Goal: Task Accomplishment & Management: Use online tool/utility

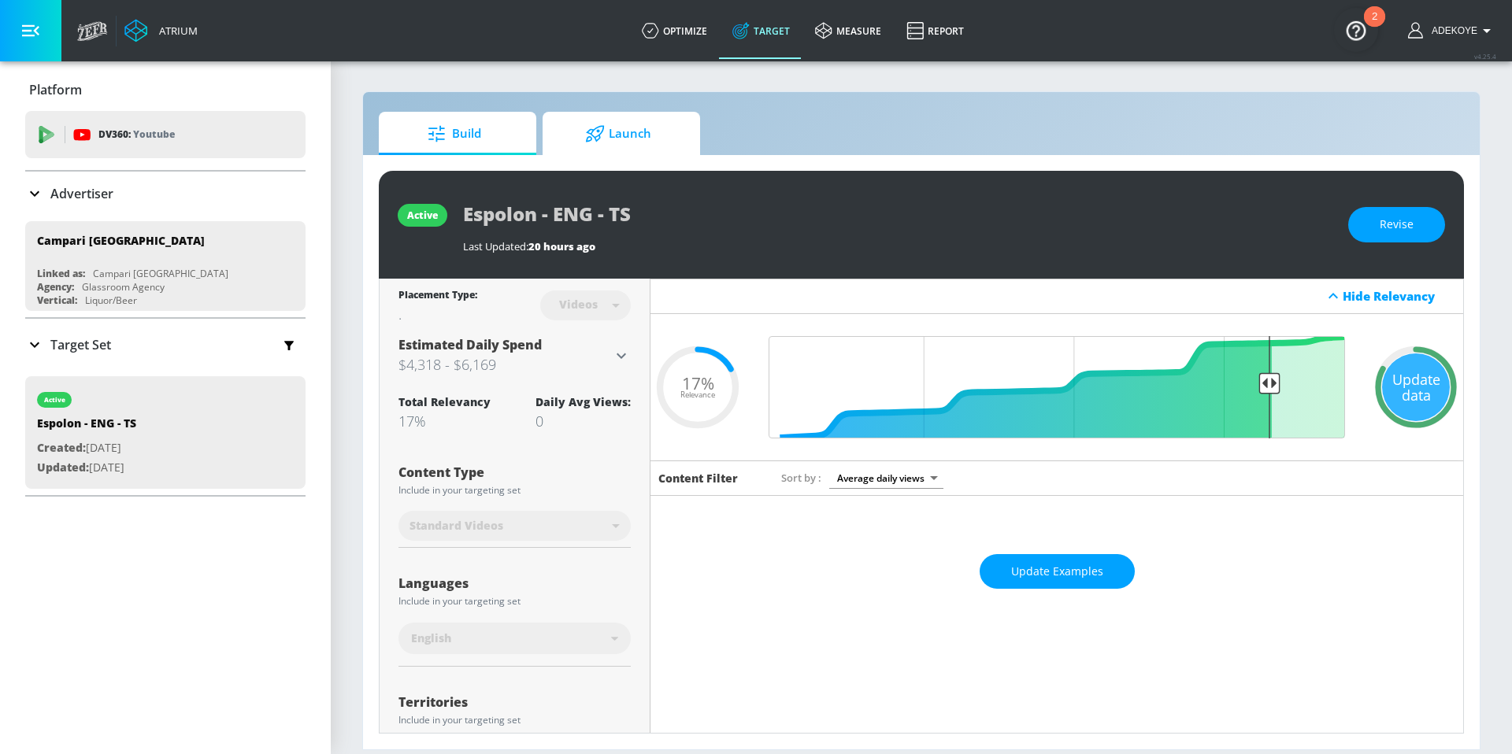
click at [620, 133] on span "Launch" at bounding box center [618, 134] width 120 height 38
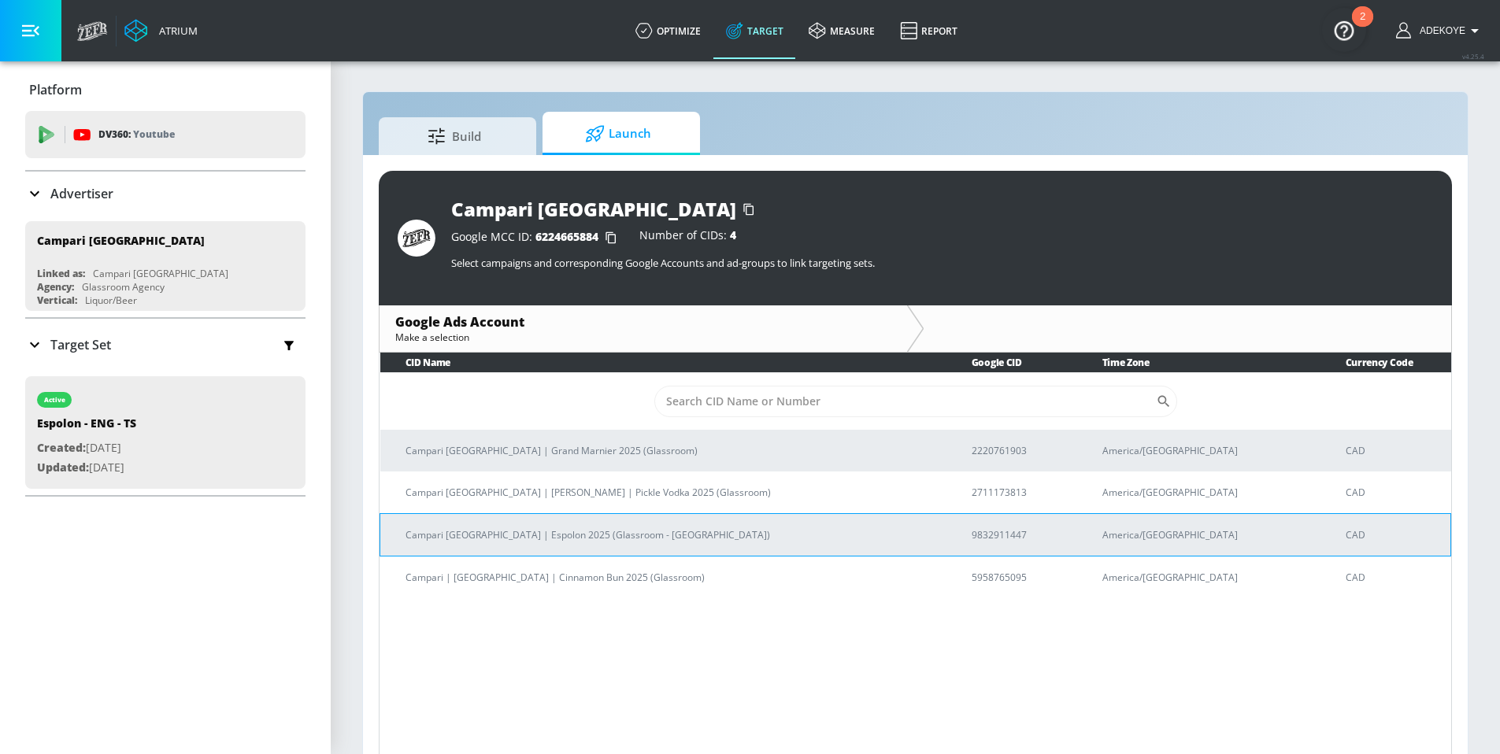
click at [580, 537] on p "Campari [GEOGRAPHIC_DATA] | Espolon 2025 (Glassroom - [GEOGRAPHIC_DATA])" at bounding box center [669, 535] width 528 height 17
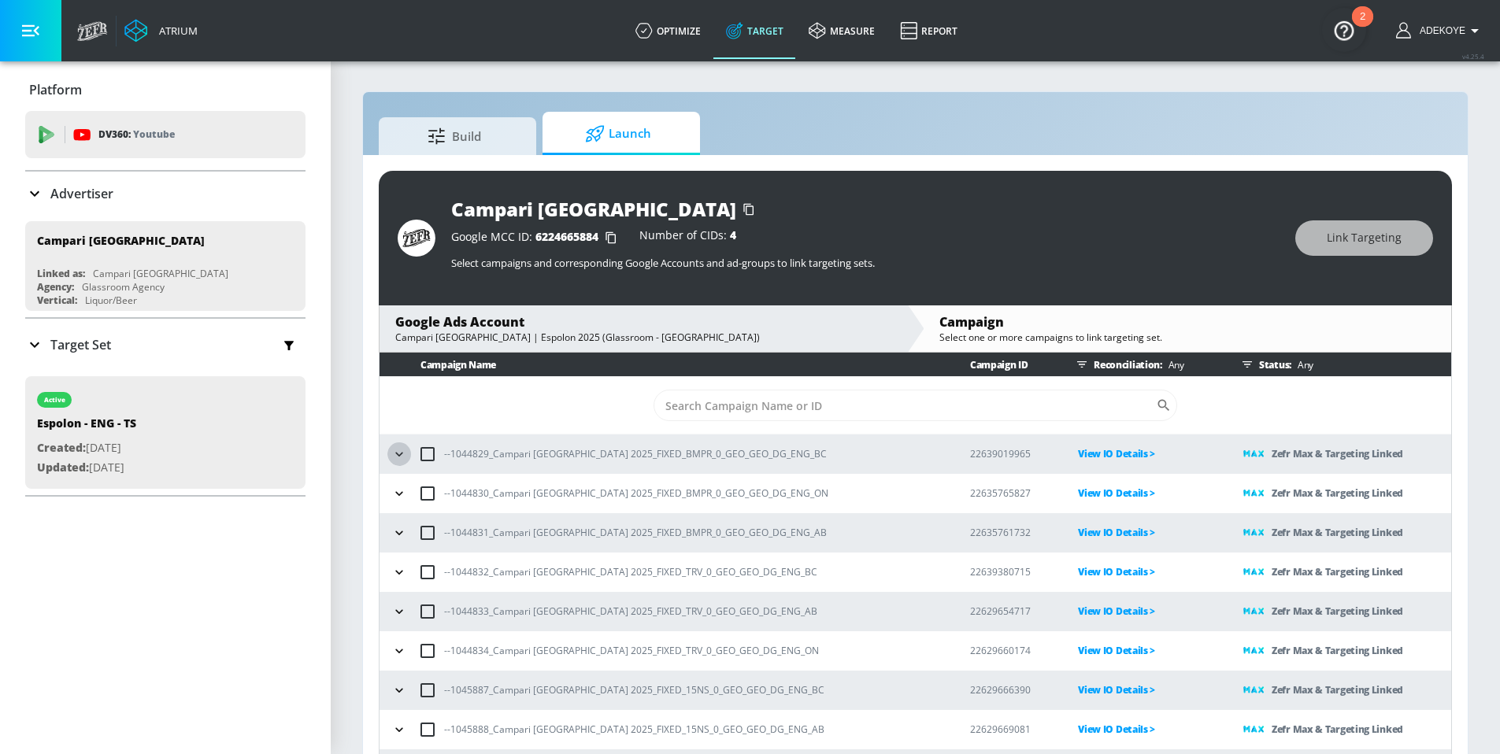
click at [399, 460] on icon "button" at bounding box center [399, 454] width 16 height 16
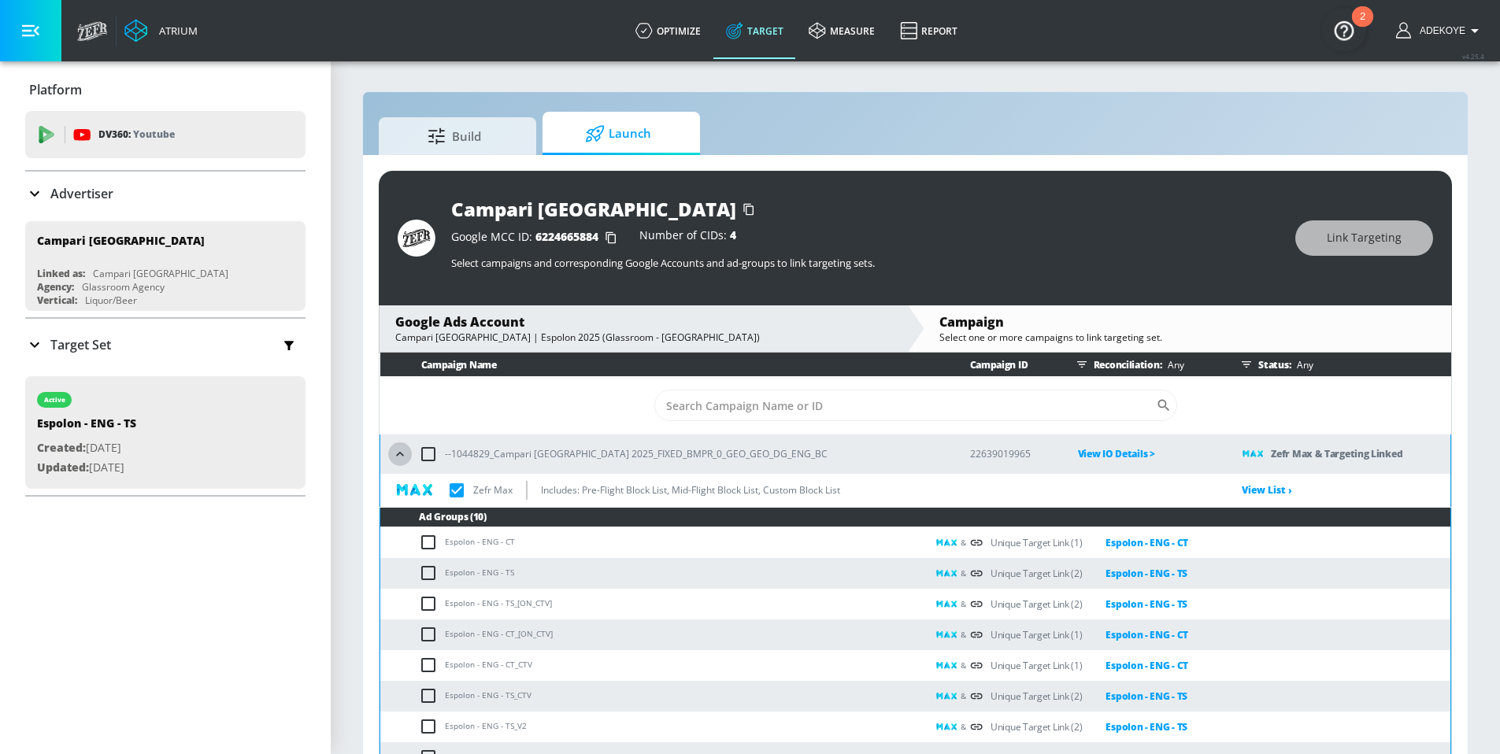
click at [399, 460] on icon "button" at bounding box center [400, 454] width 16 height 16
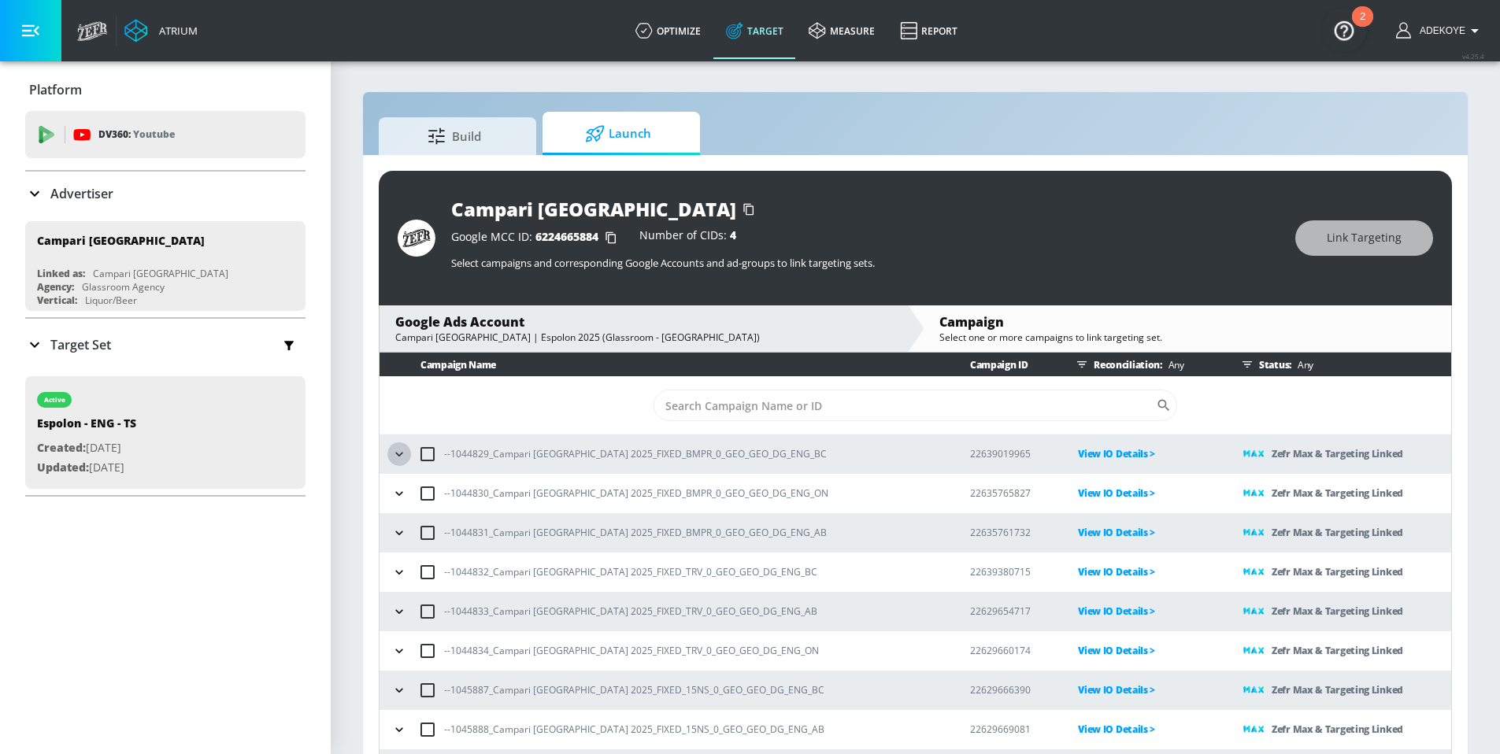
click at [399, 460] on icon "button" at bounding box center [399, 454] width 16 height 16
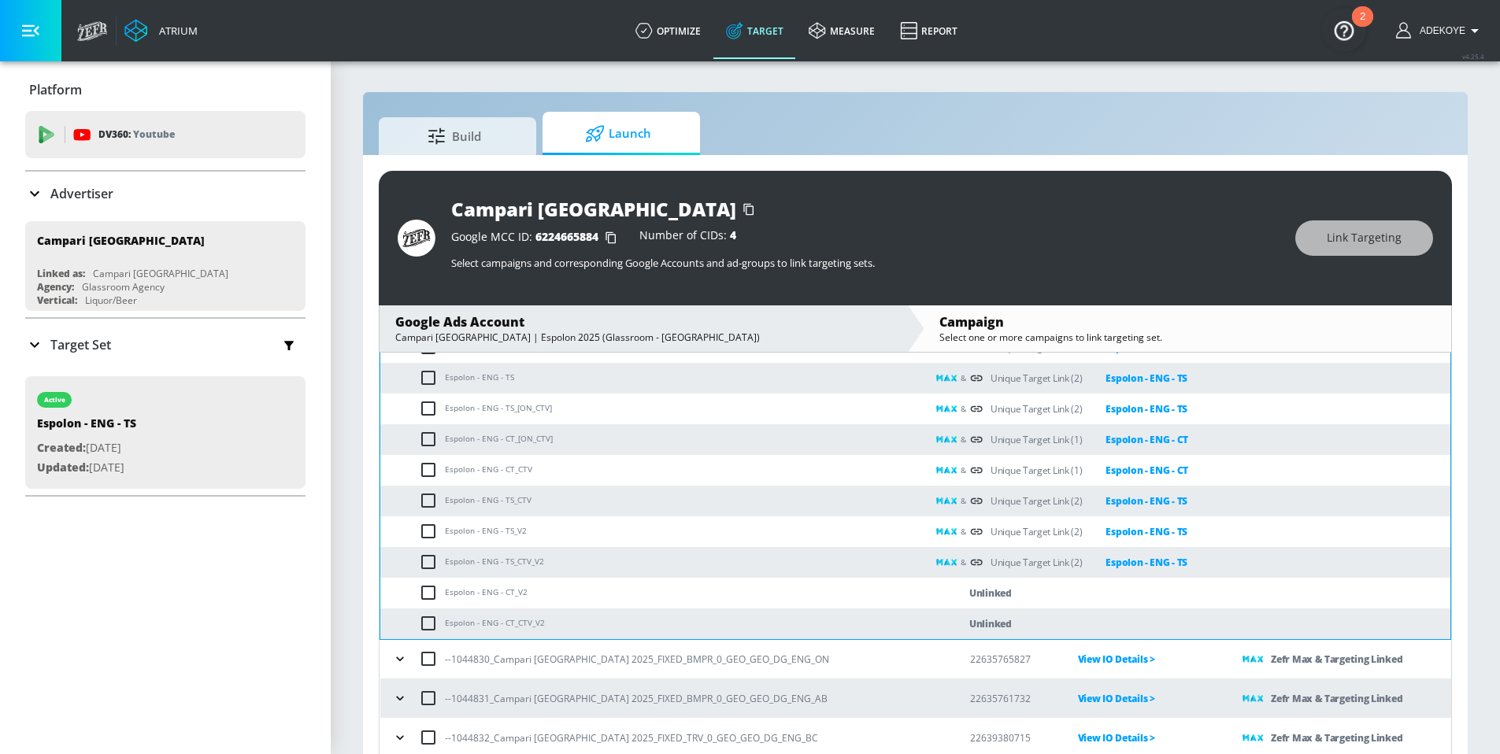
scroll to position [209, 0]
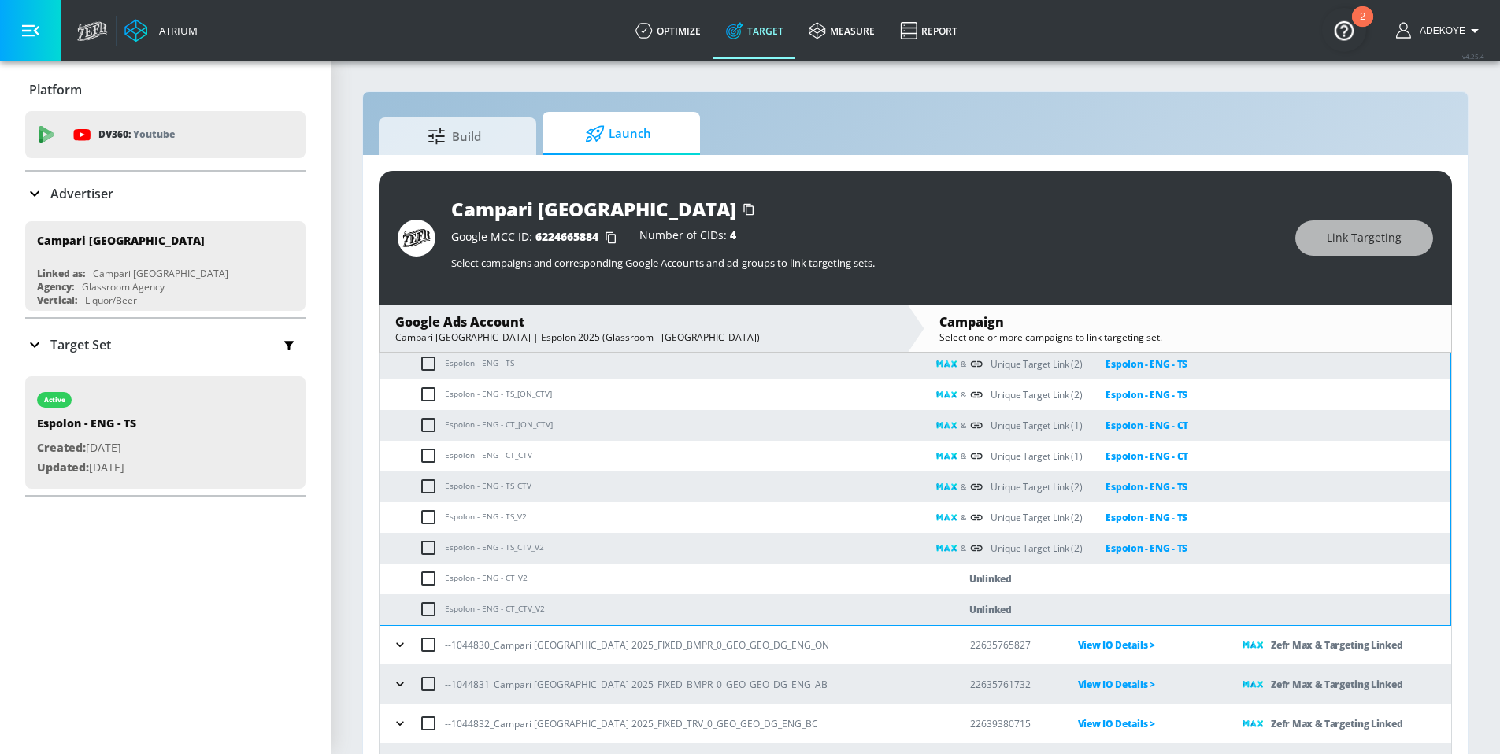
click at [514, 585] on td "Espolon - ENG - CT_V2" at bounding box center [653, 579] width 546 height 31
drag, startPoint x: 513, startPoint y: 578, endPoint x: 446, endPoint y: 584, distance: 66.4
click at [446, 584] on td "Espolon - ENG - CT_V2" at bounding box center [653, 579] width 546 height 31
click at [431, 579] on input "checkbox" at bounding box center [432, 578] width 26 height 19
checkbox input "true"
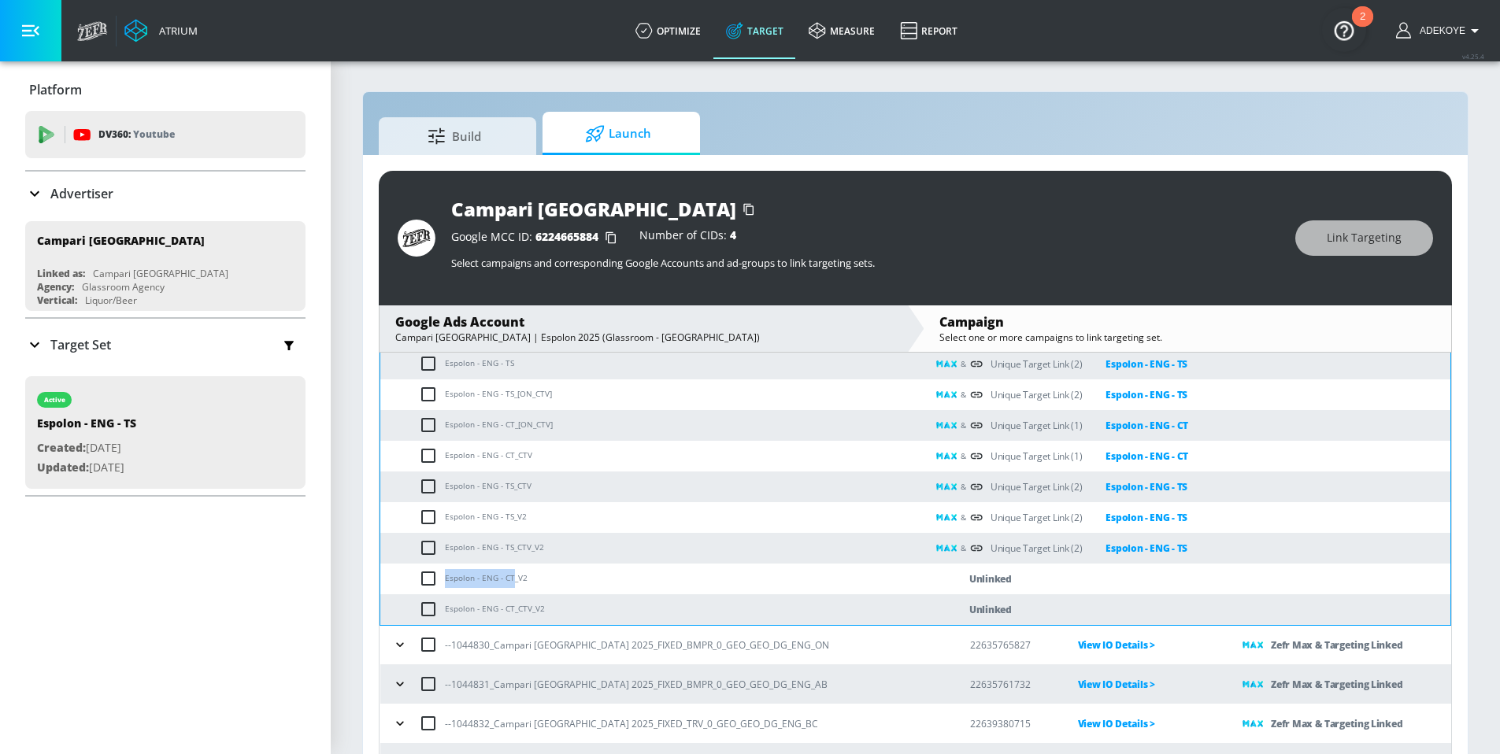
checkbox input "true"
click at [431, 605] on input "checkbox" at bounding box center [432, 609] width 26 height 19
checkbox input "true"
copy td "Espolon - ENG - CT"
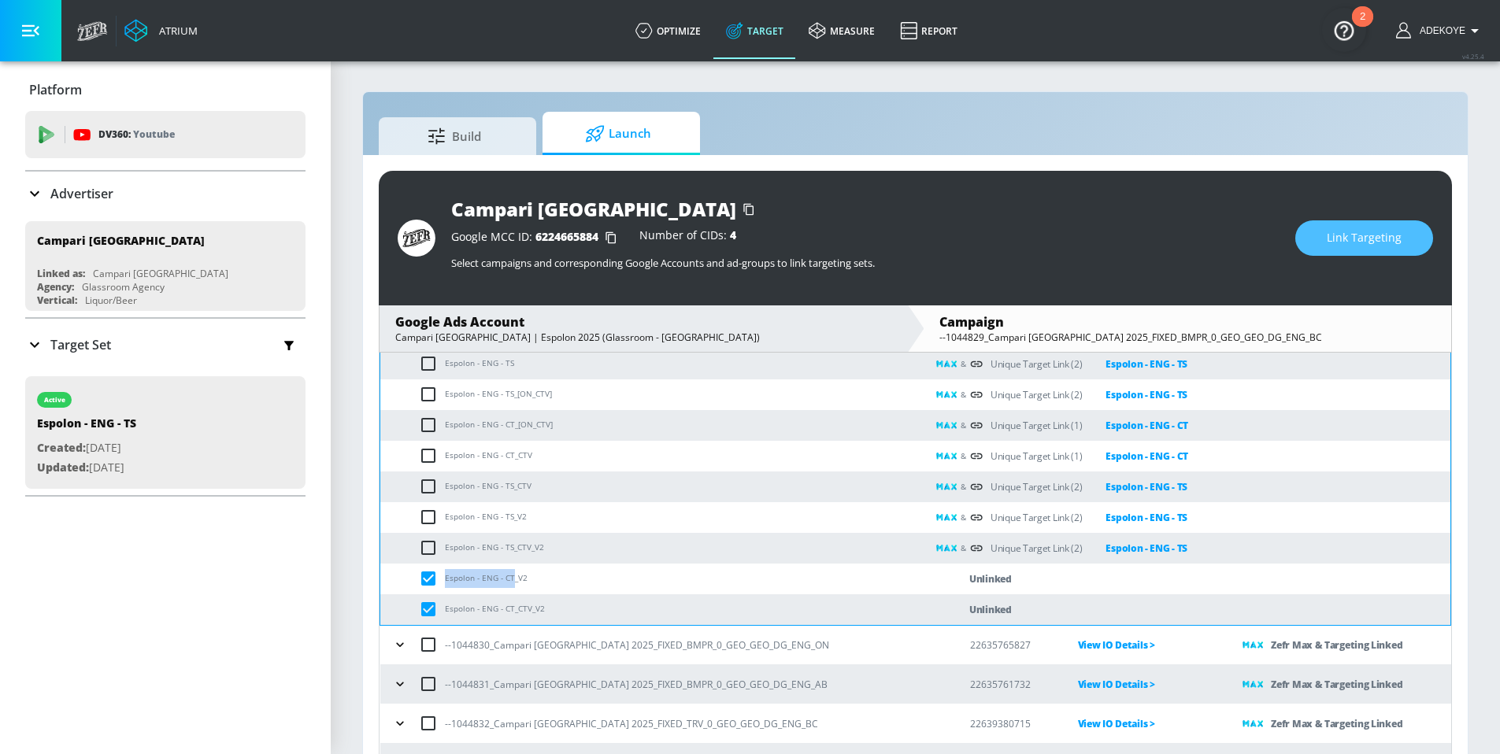
click at [1347, 236] on span "Link Targeting" at bounding box center [1364, 238] width 75 height 20
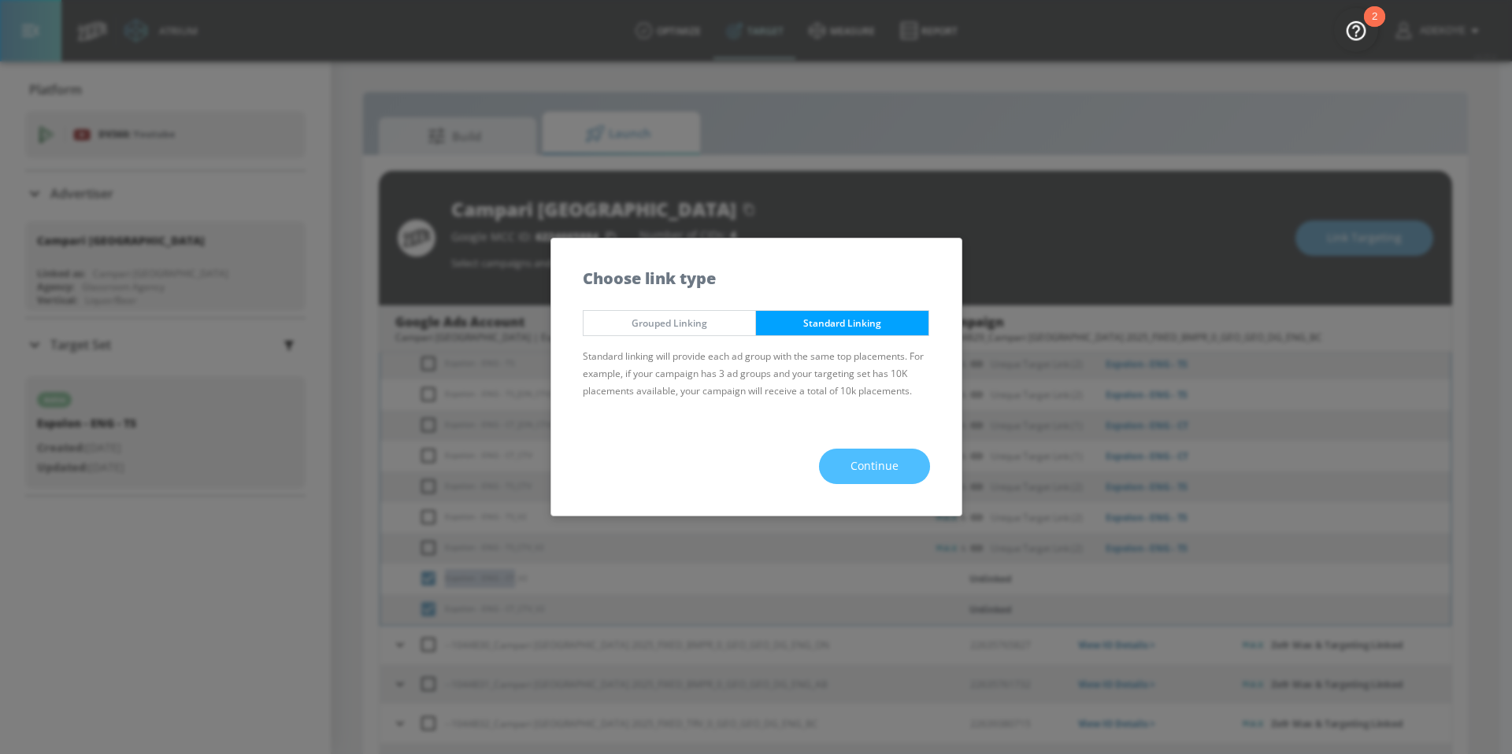
click at [886, 470] on span "Continue" at bounding box center [874, 467] width 48 height 20
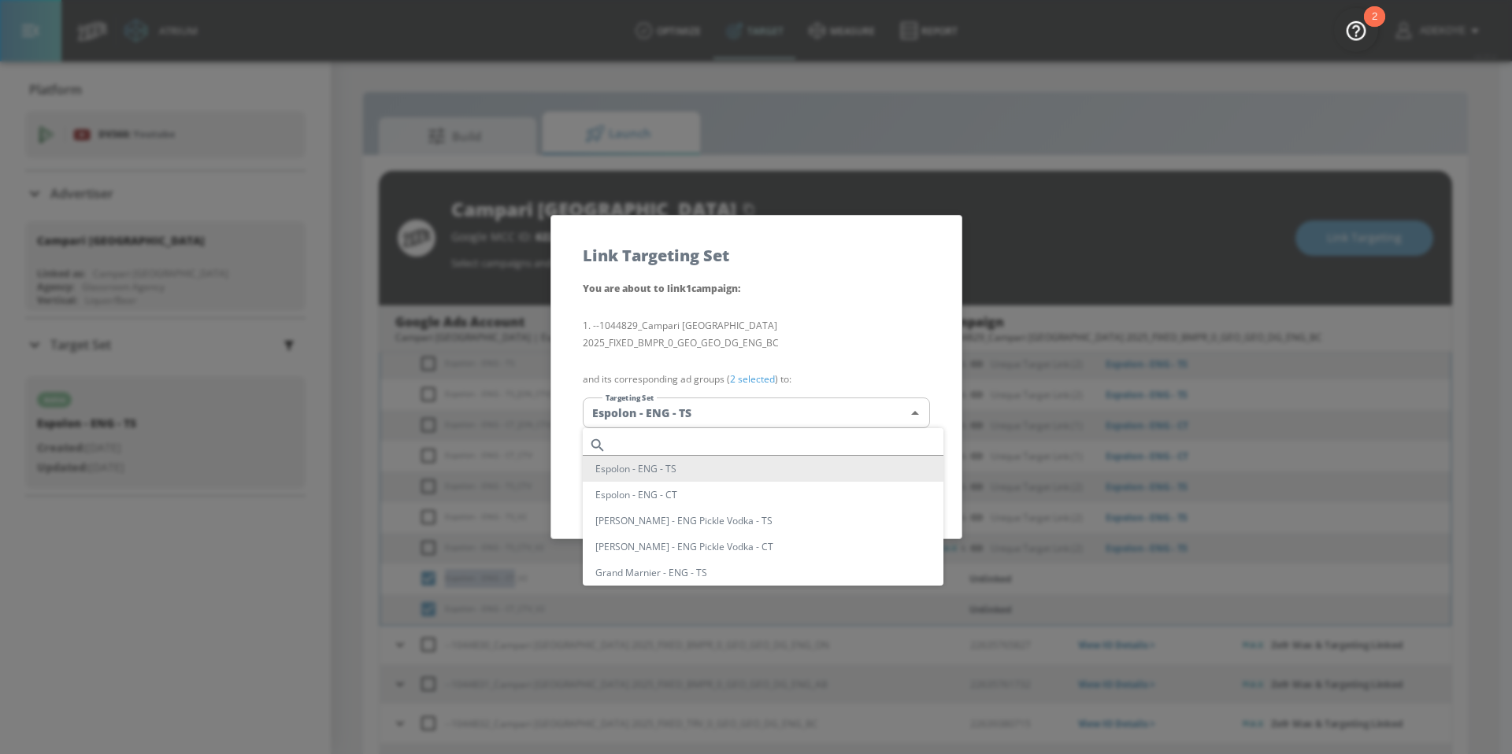
click at [690, 409] on body "Atrium optimize Target measure Report optimize Target measure Report v 4.25.4 A…" at bounding box center [756, 388] width 1512 height 777
click at [679, 495] on li "Espolon - ENG - CT" at bounding box center [763, 495] width 361 height 26
type input "a4889a57-377c-4787-919a-06561d938435"
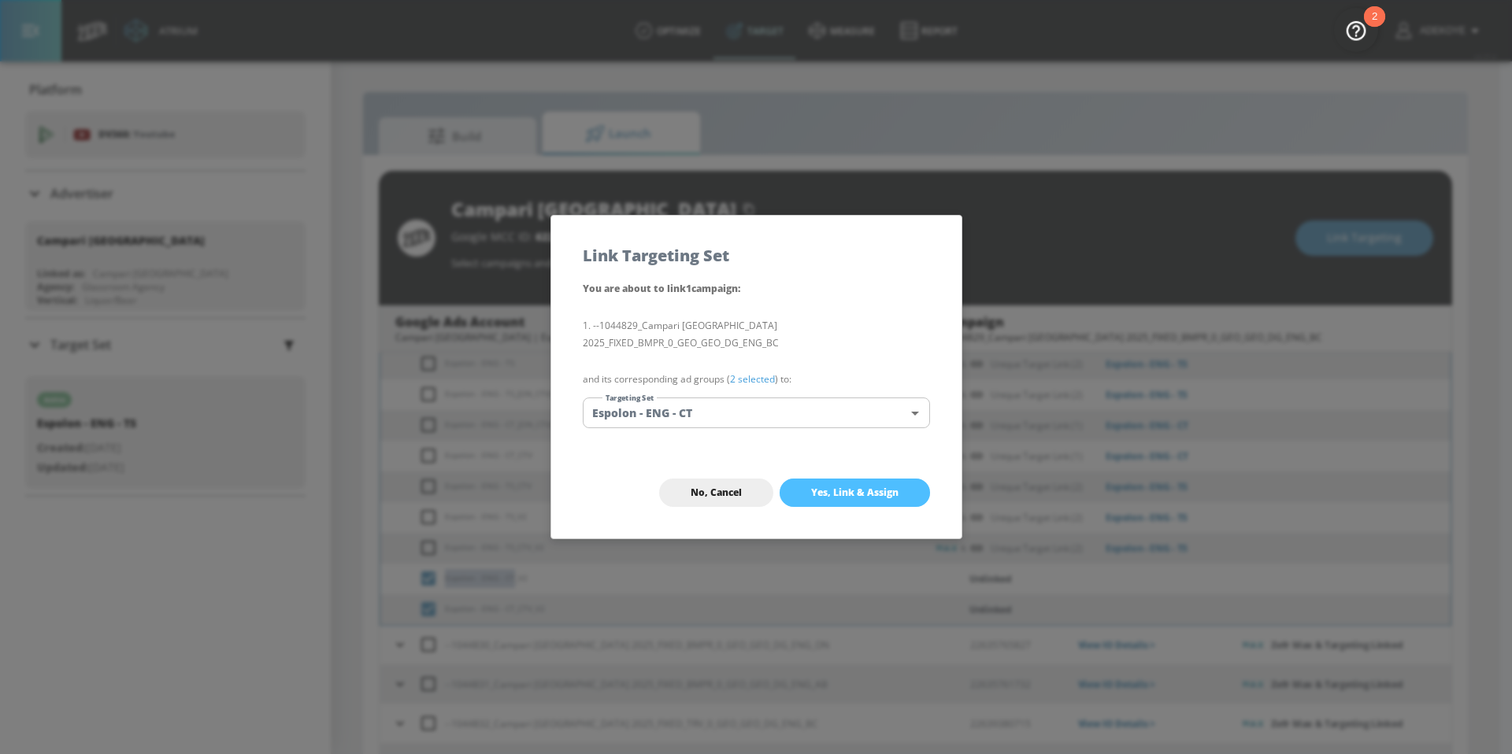
click at [868, 493] on span "Yes, Link & Assign" at bounding box center [854, 493] width 87 height 13
checkbox input "true"
checkbox input "false"
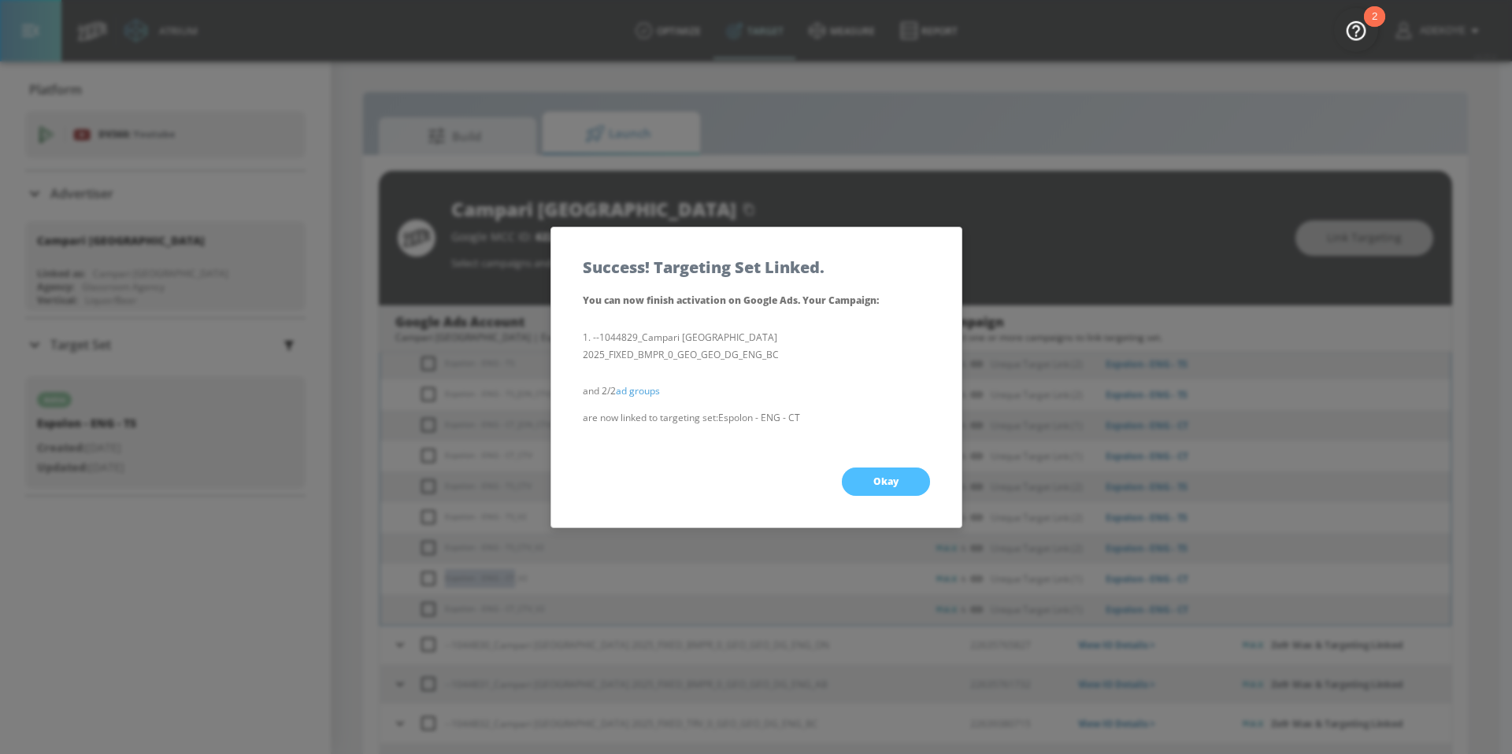
click at [892, 480] on span "Okay" at bounding box center [885, 482] width 25 height 13
checkbox input "true"
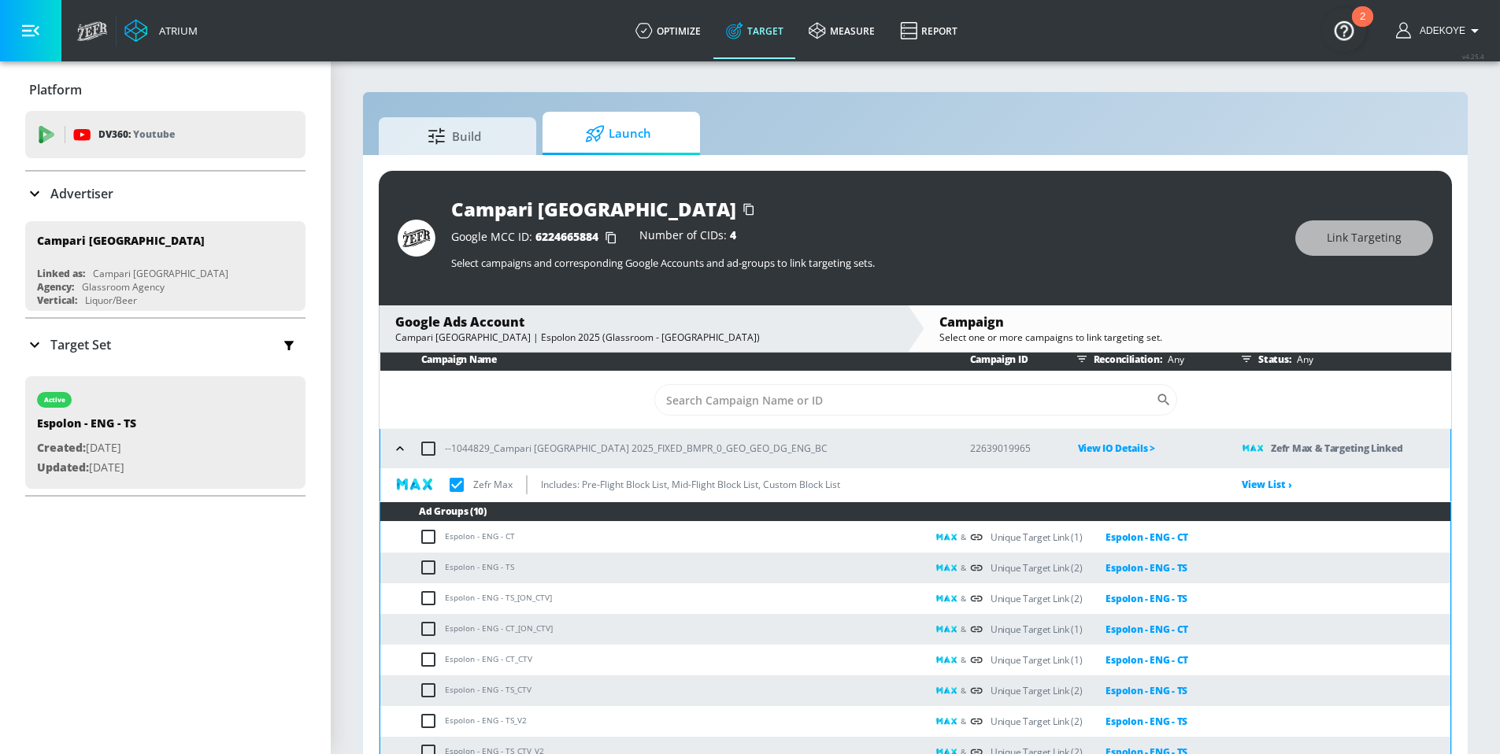
scroll to position [0, 0]
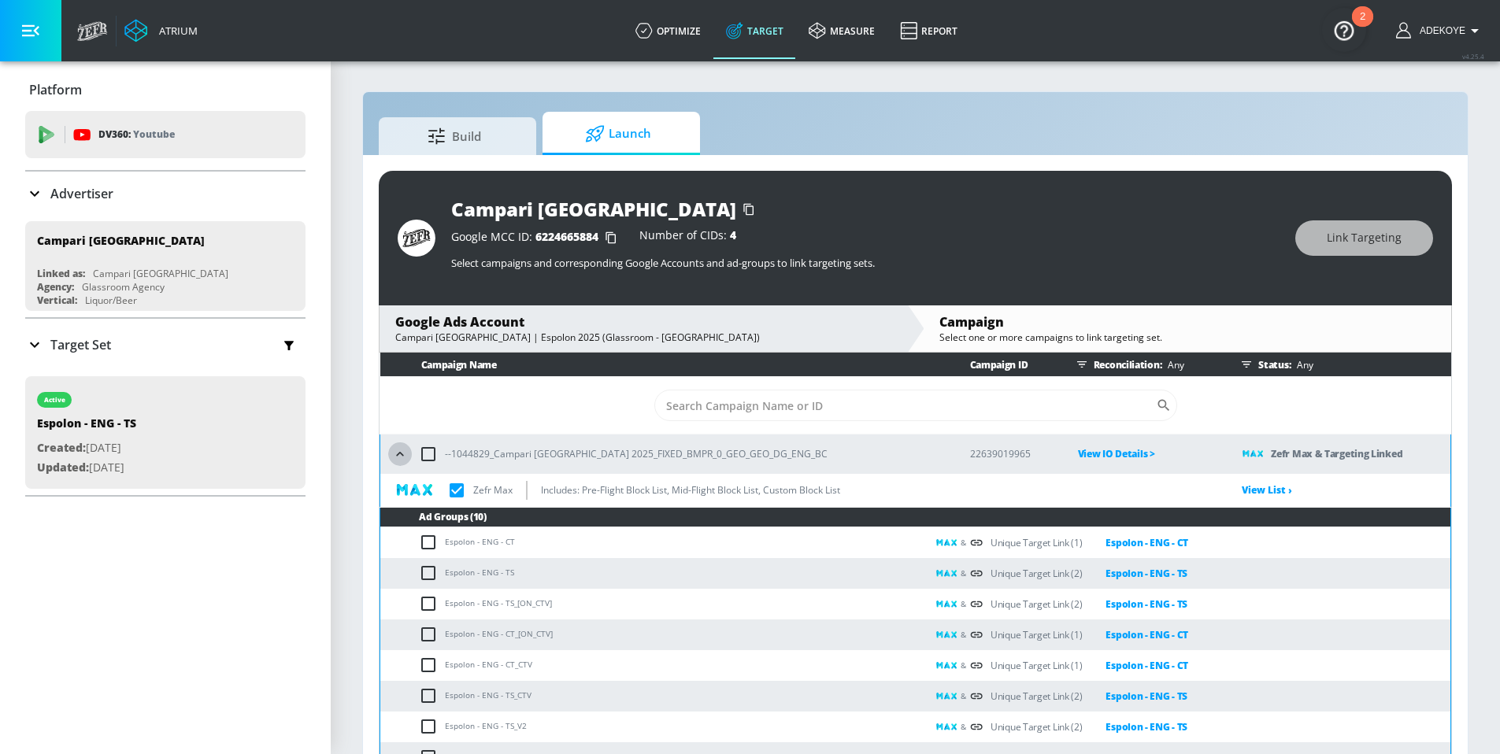
click at [401, 462] on button "button" at bounding box center [400, 454] width 24 height 24
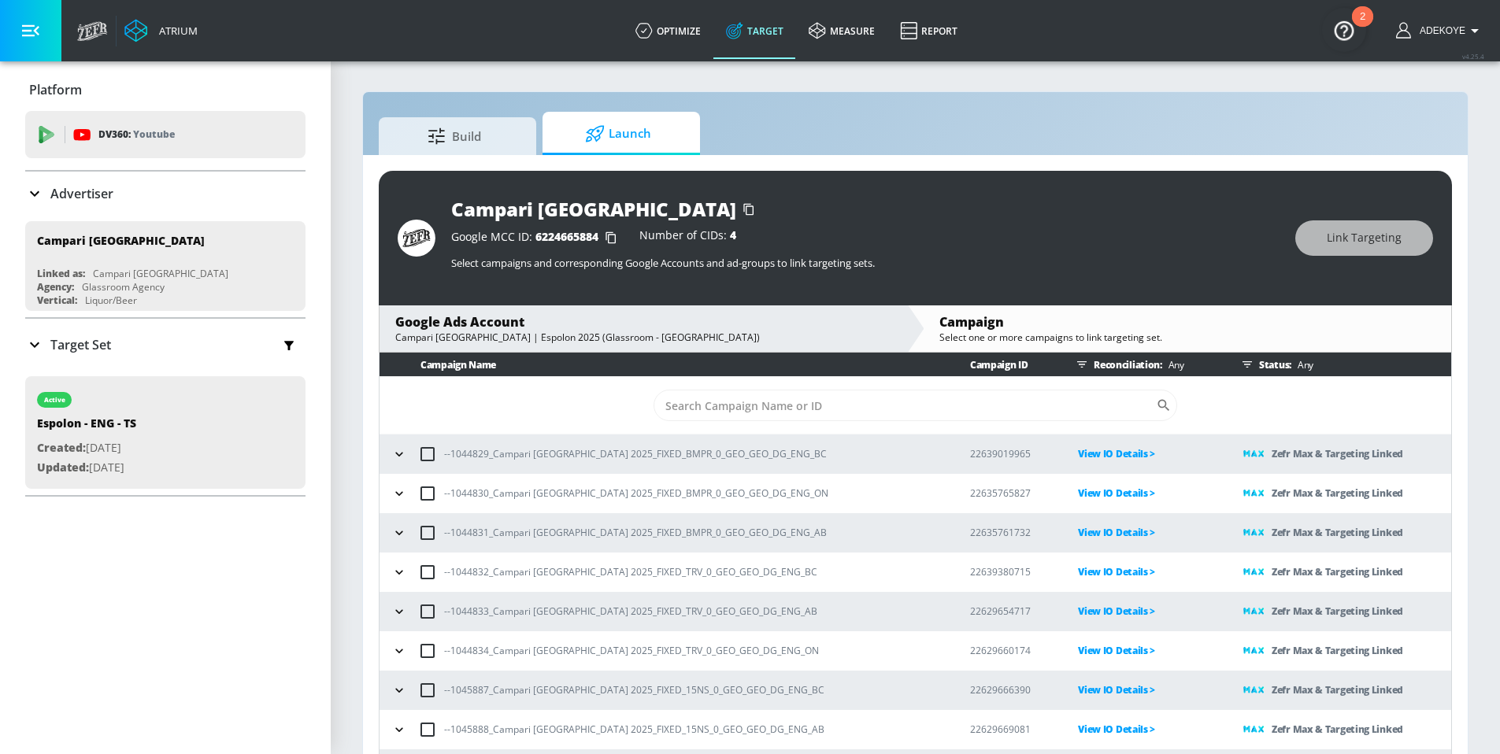
scroll to position [29, 0]
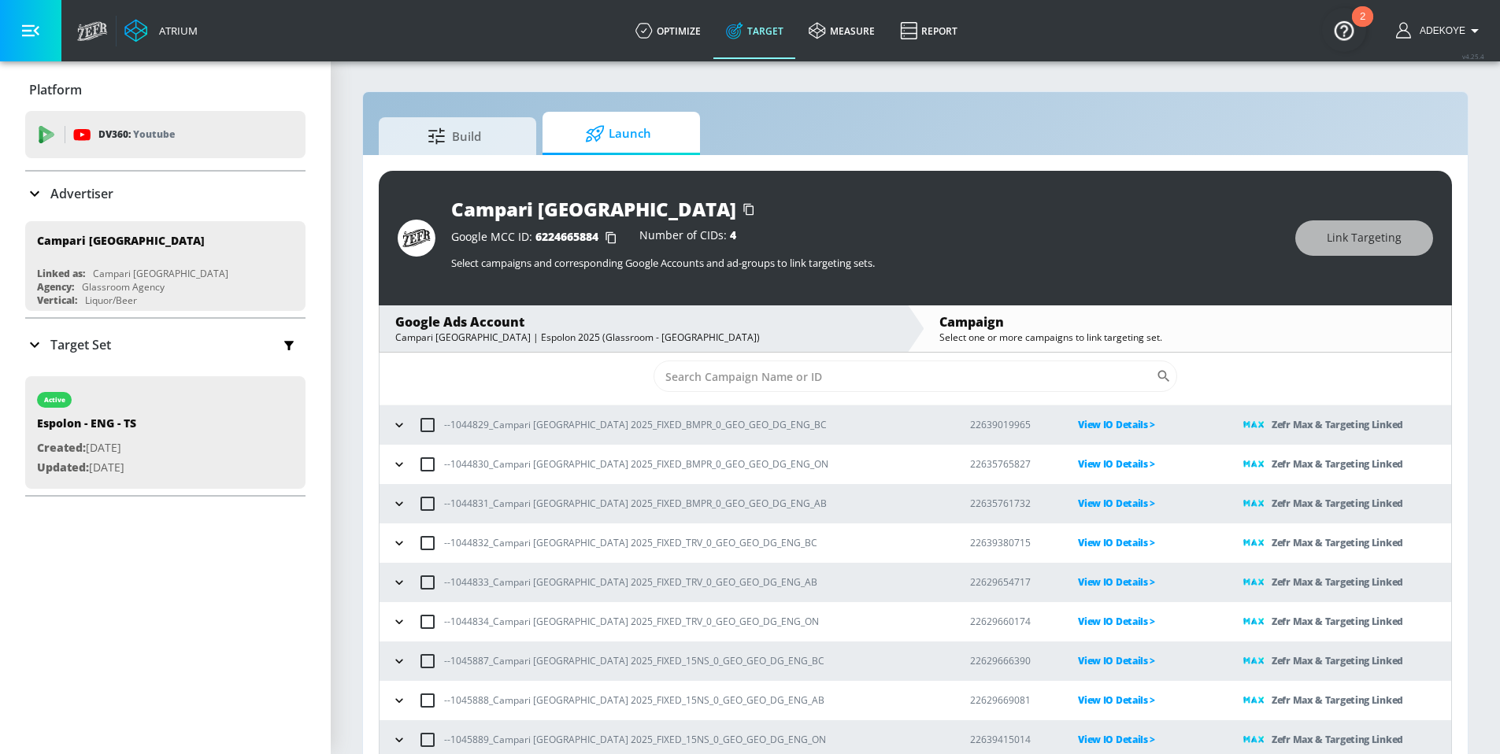
click at [400, 469] on icon "button" at bounding box center [399, 465] width 16 height 16
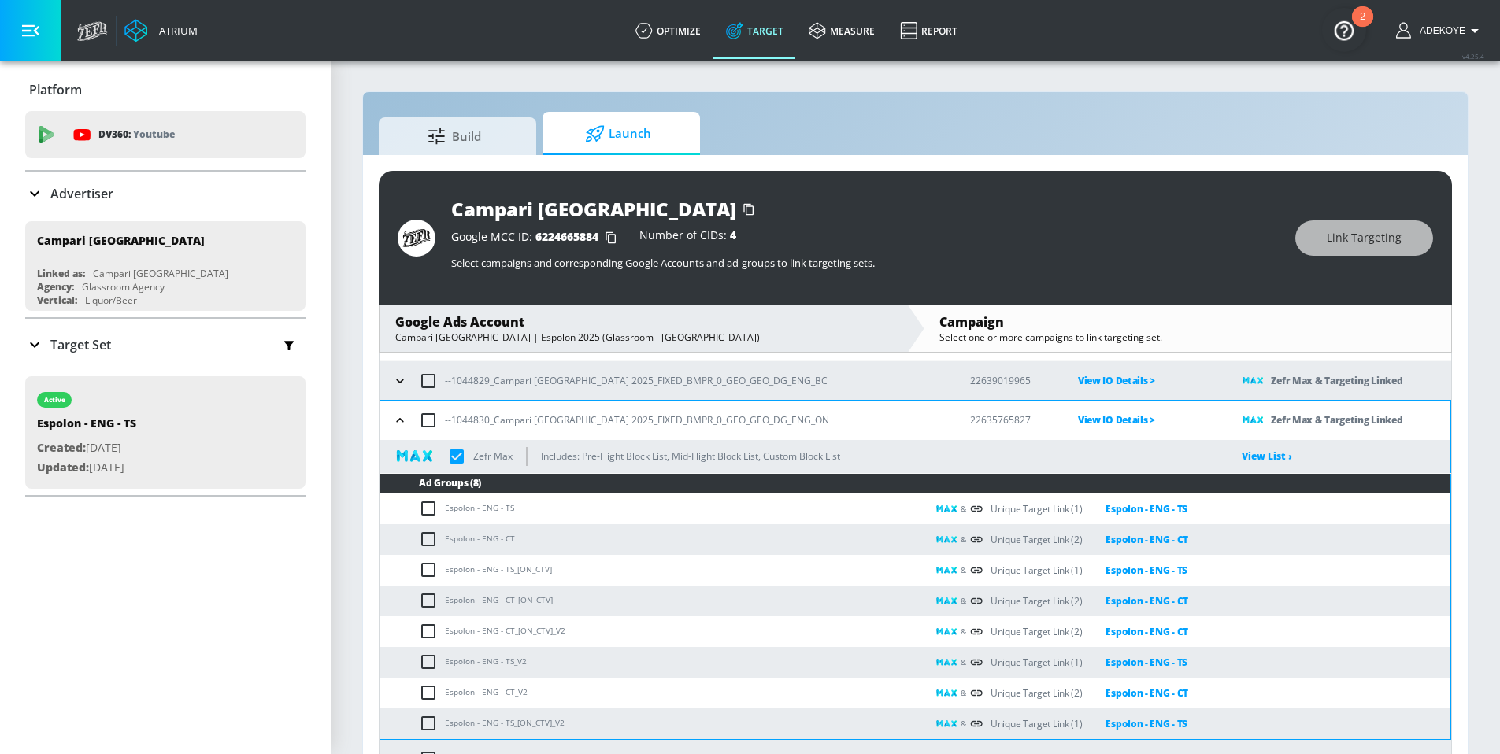
scroll to position [0, 0]
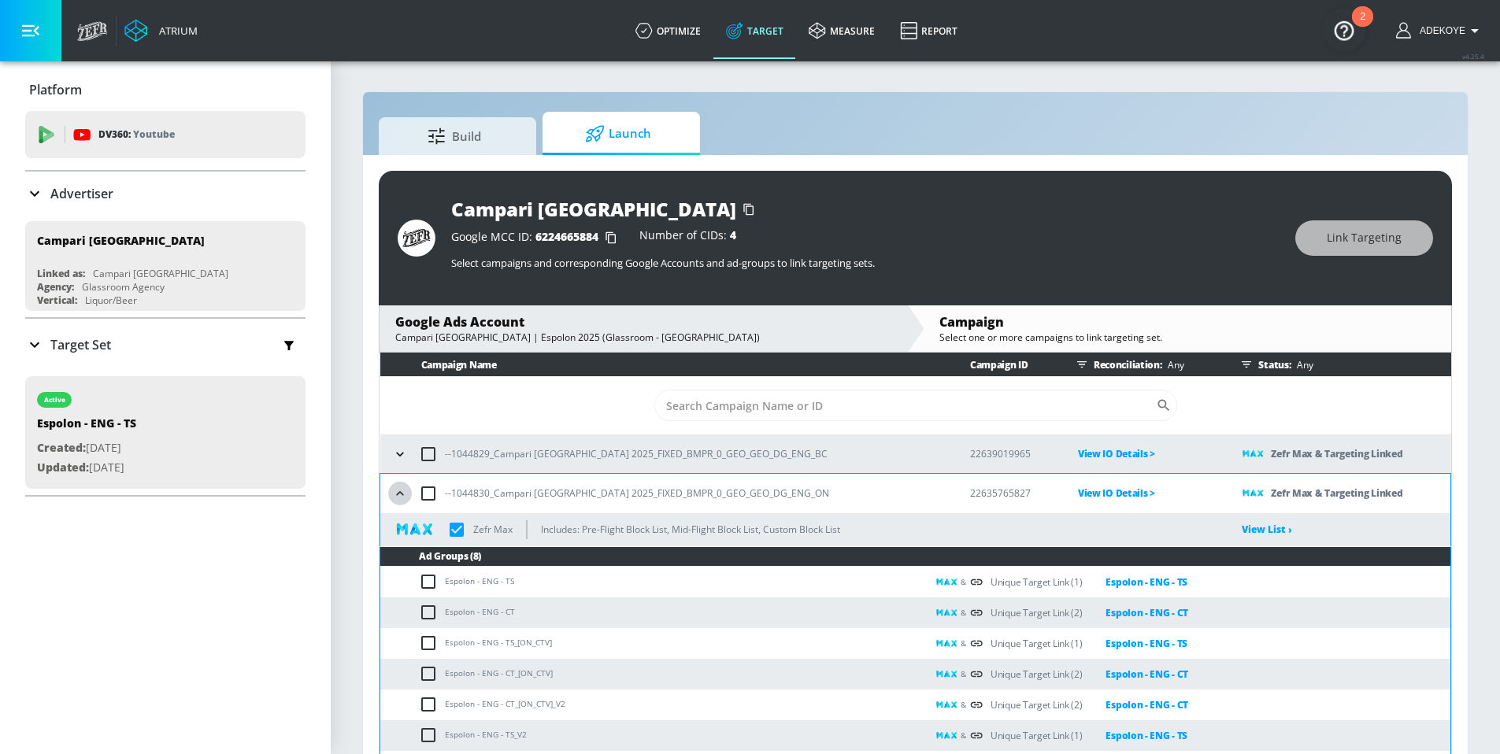
click at [408, 493] on button "button" at bounding box center [400, 494] width 24 height 24
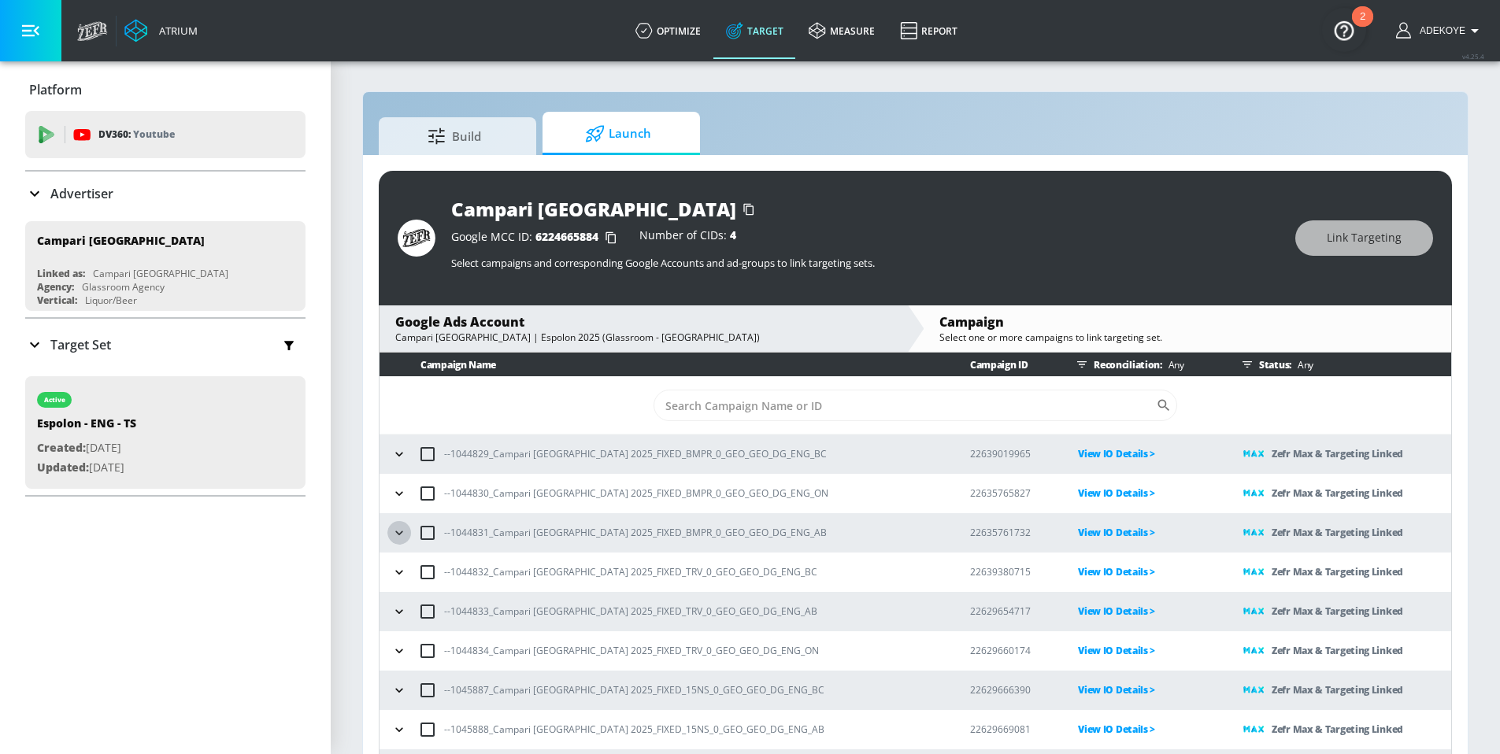
click at [403, 528] on icon "button" at bounding box center [399, 533] width 16 height 16
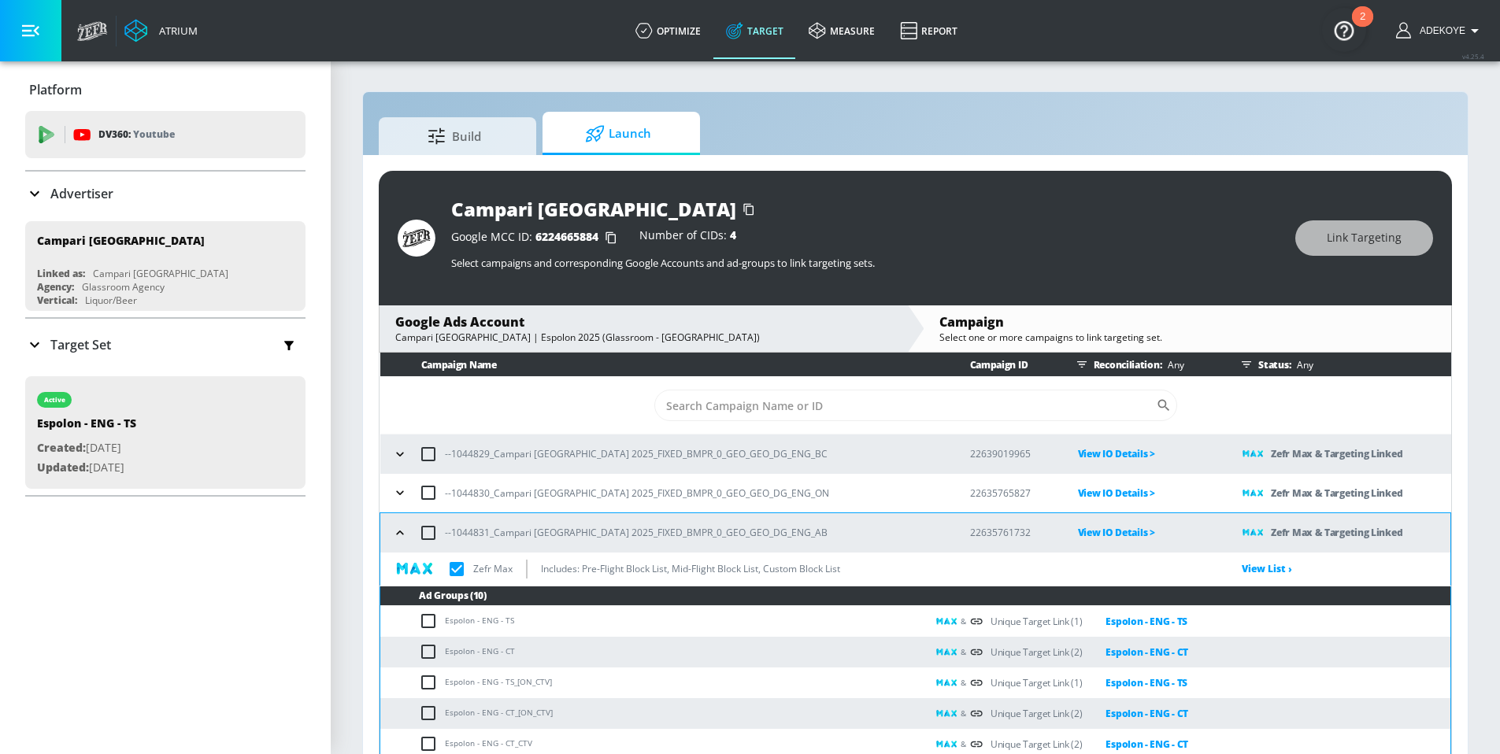
click at [398, 535] on icon "button" at bounding box center [400, 533] width 16 height 16
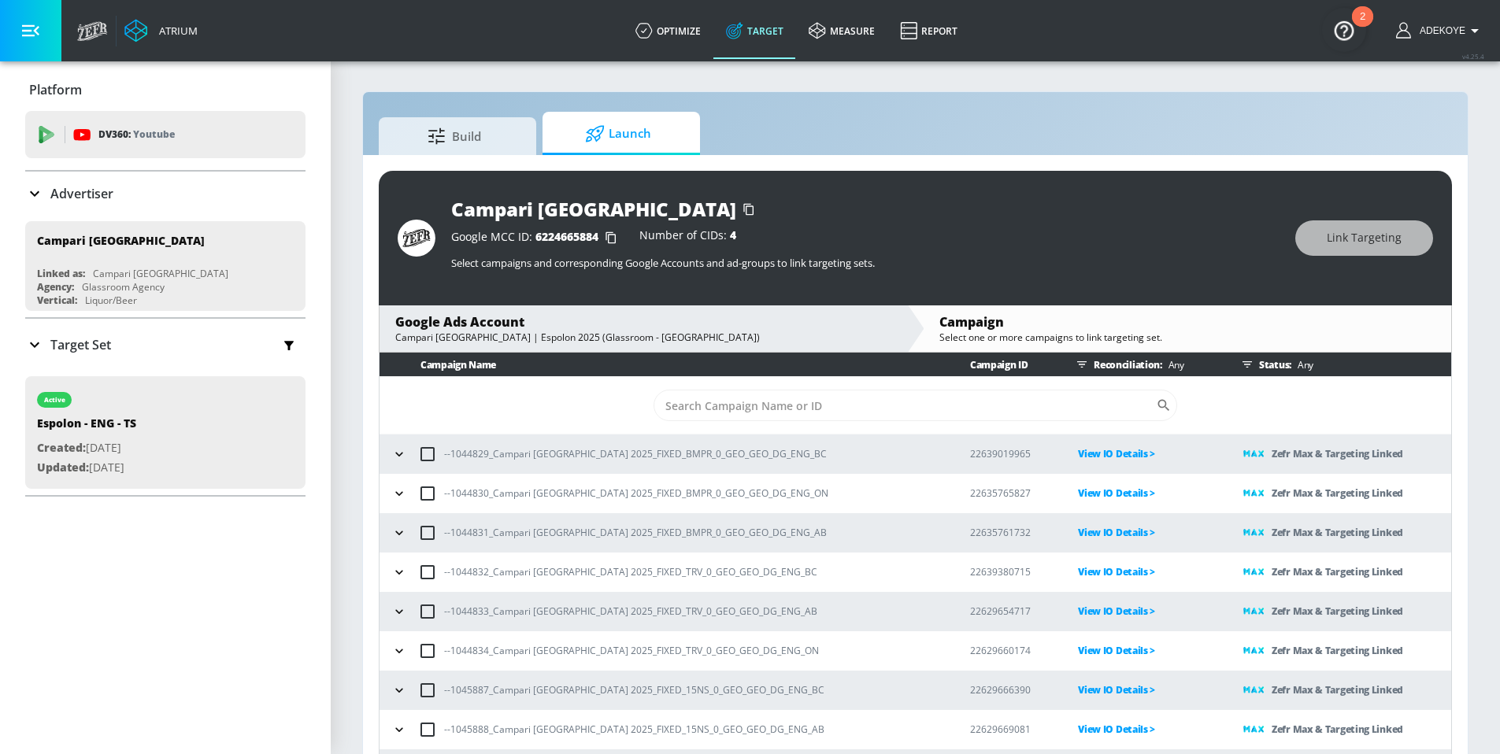
click at [404, 577] on icon "button" at bounding box center [399, 572] width 16 height 16
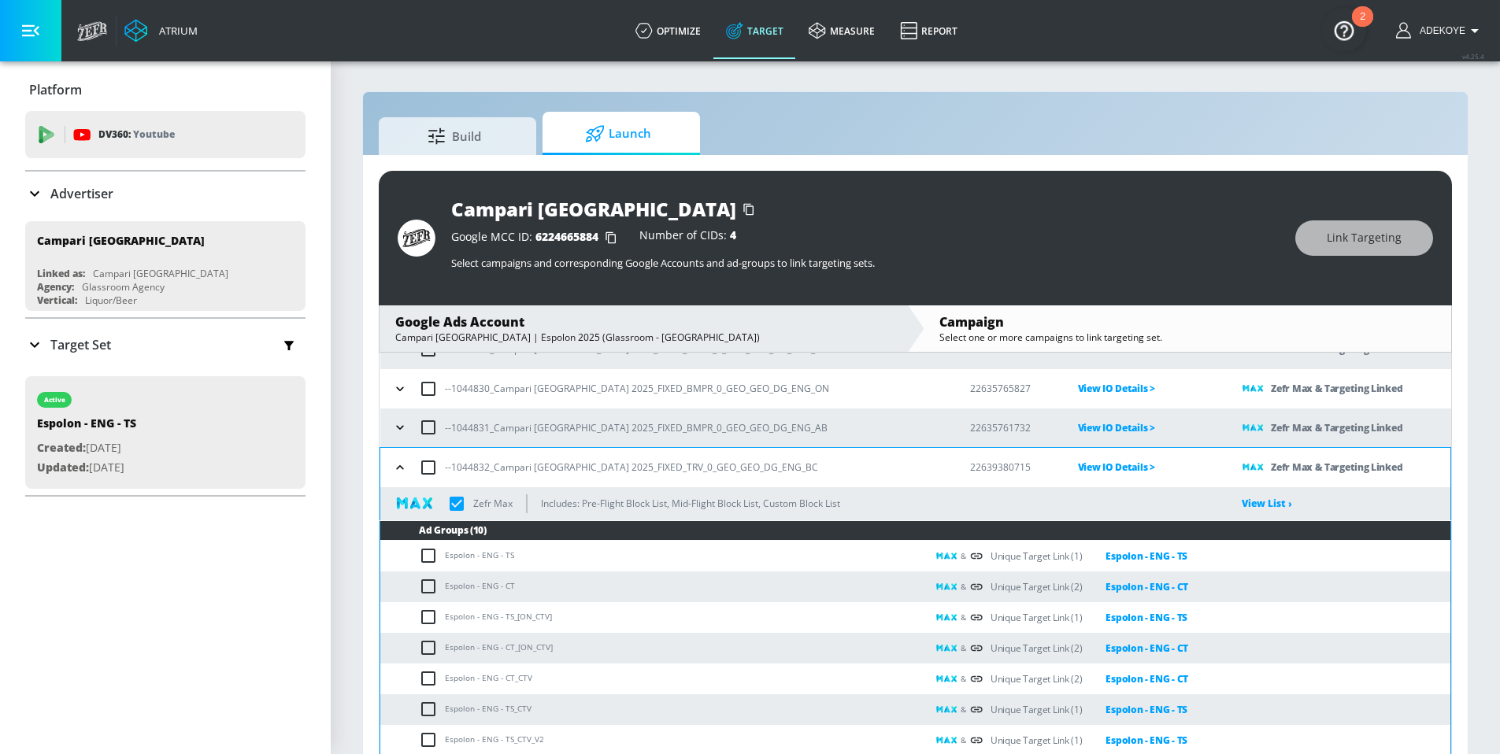
scroll to position [85, 0]
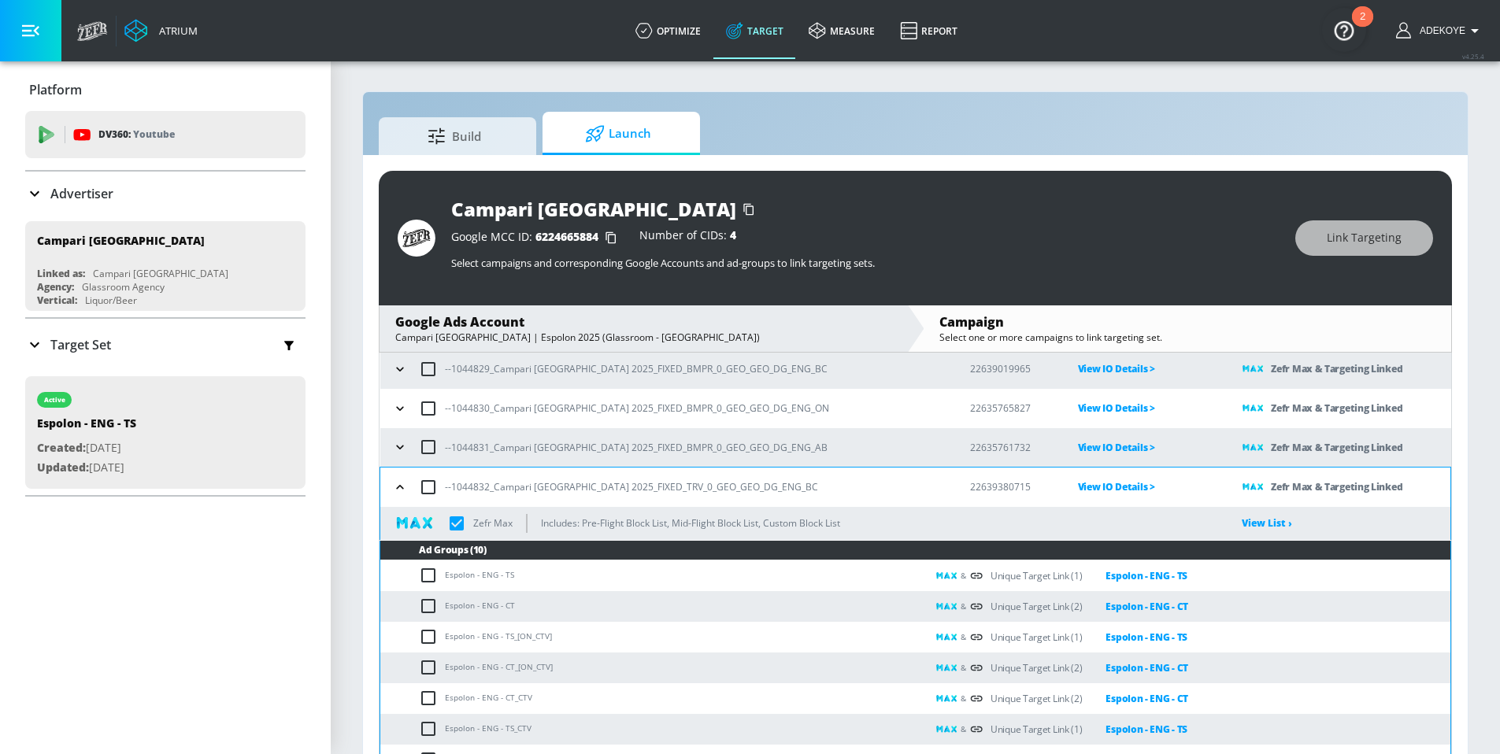
click at [394, 490] on icon "button" at bounding box center [400, 487] width 16 height 16
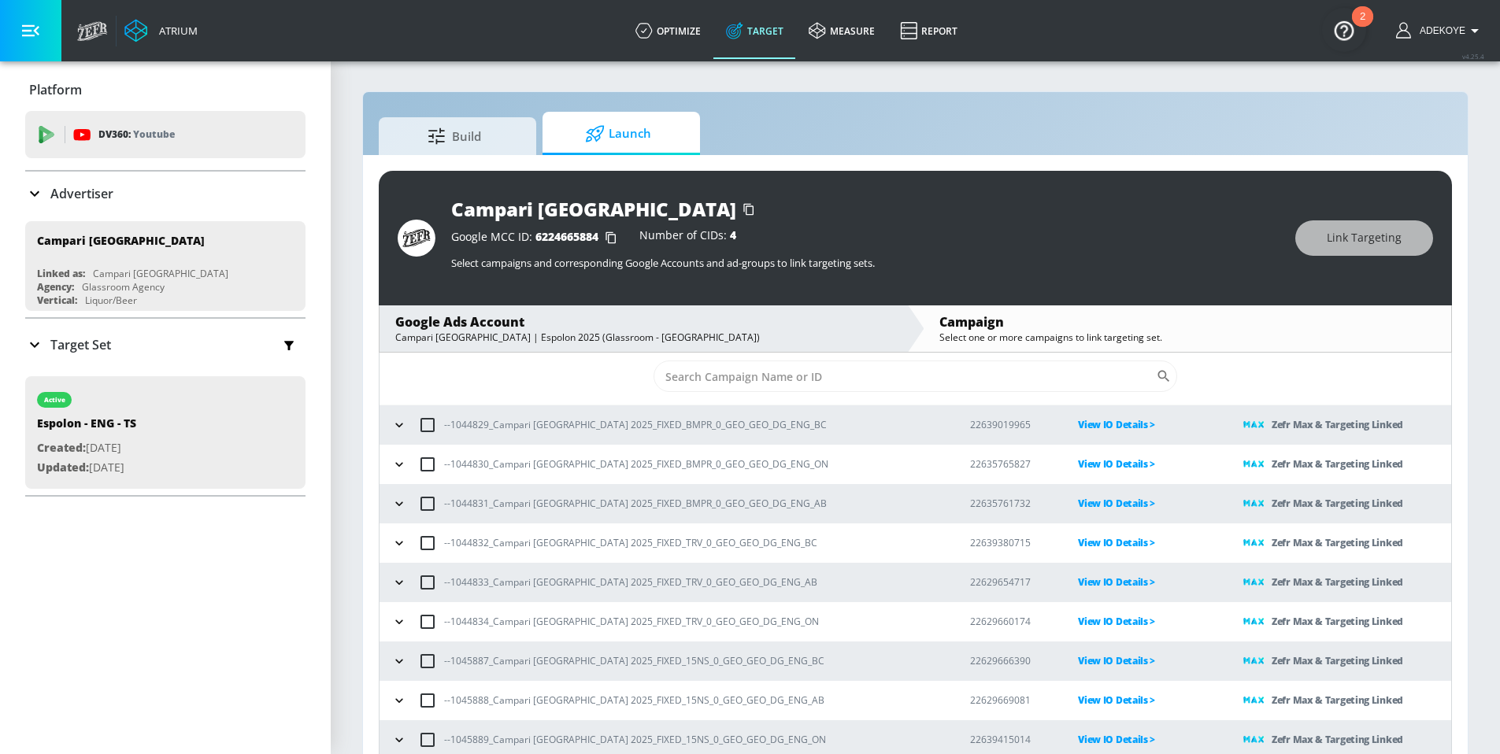
scroll to position [29, 0]
click at [398, 624] on icon "button" at bounding box center [399, 622] width 16 height 16
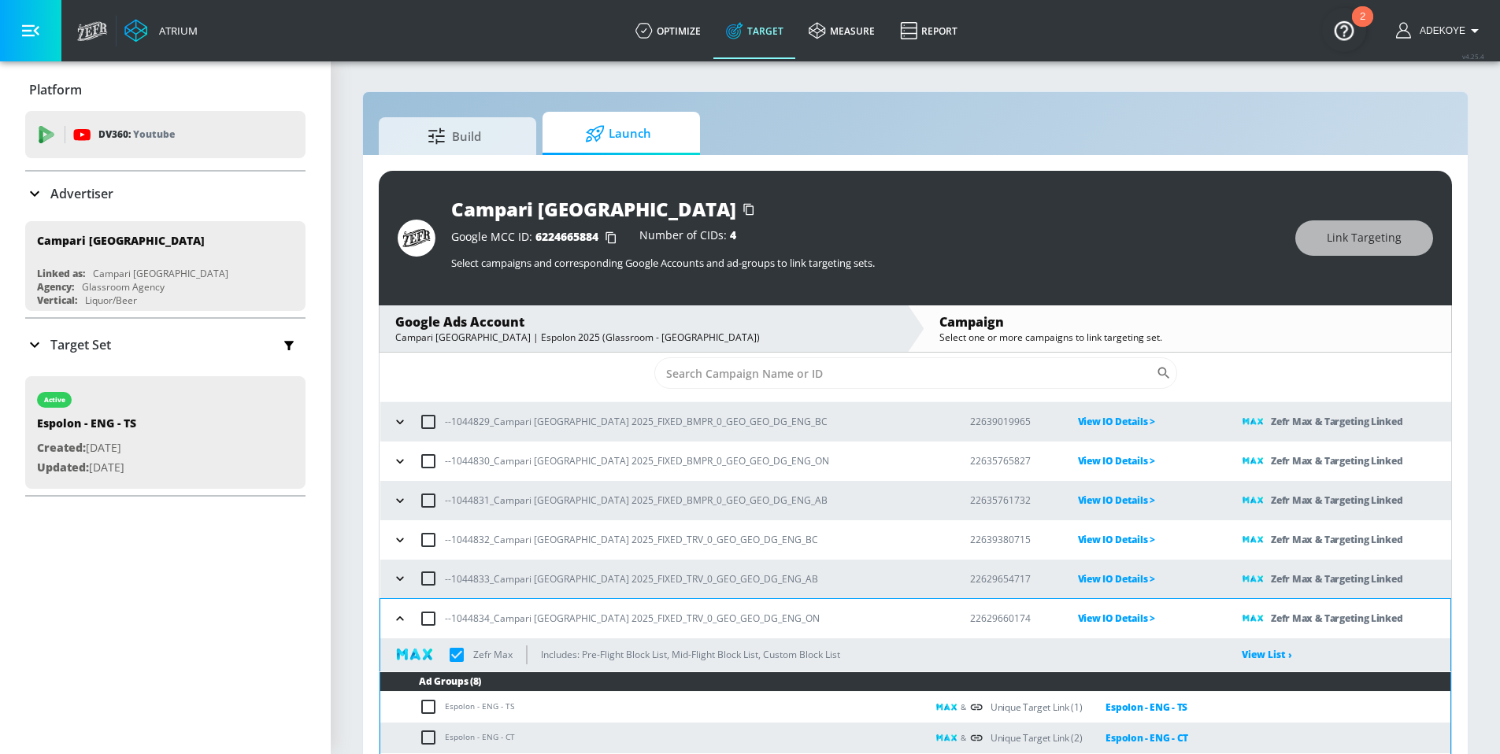
scroll to position [0, 0]
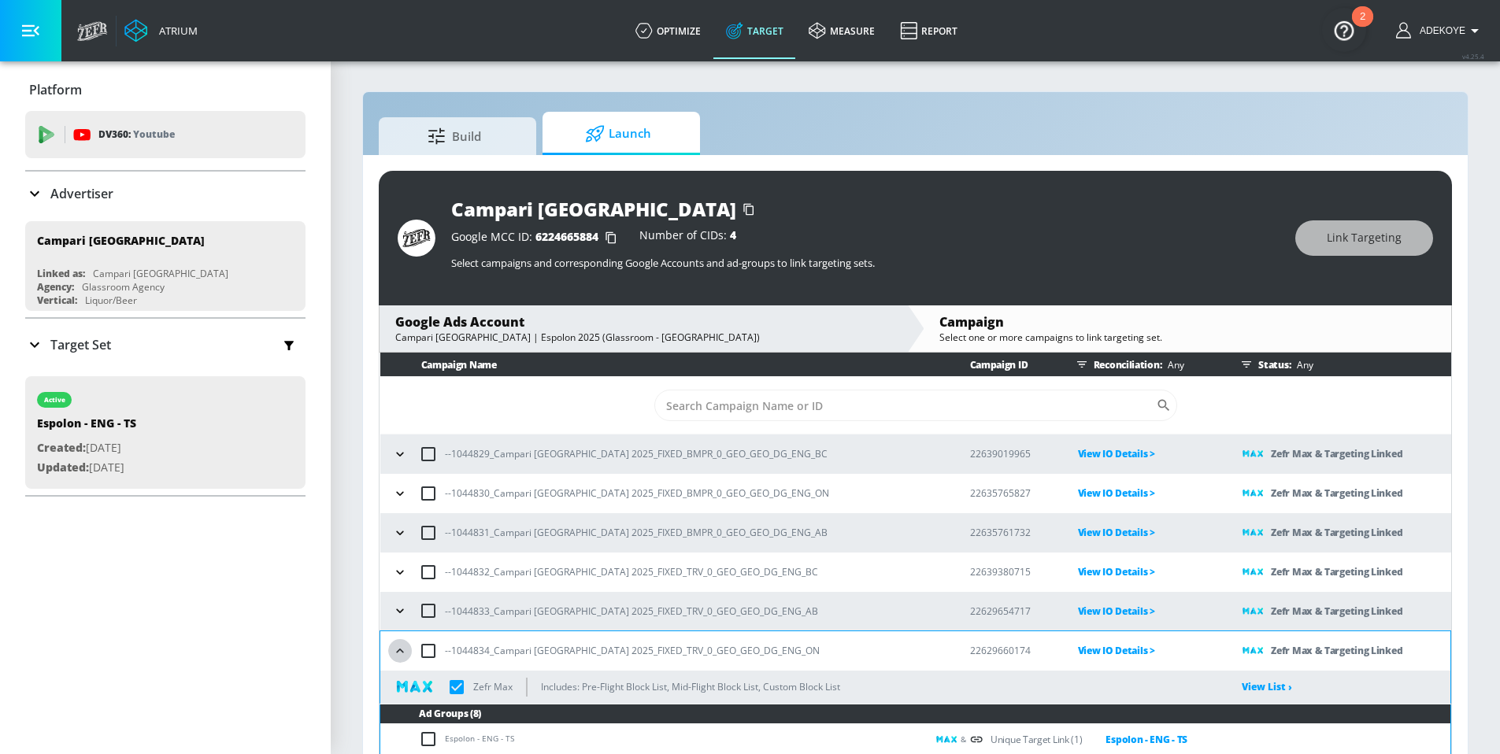
click at [399, 653] on icon "button" at bounding box center [400, 651] width 16 height 16
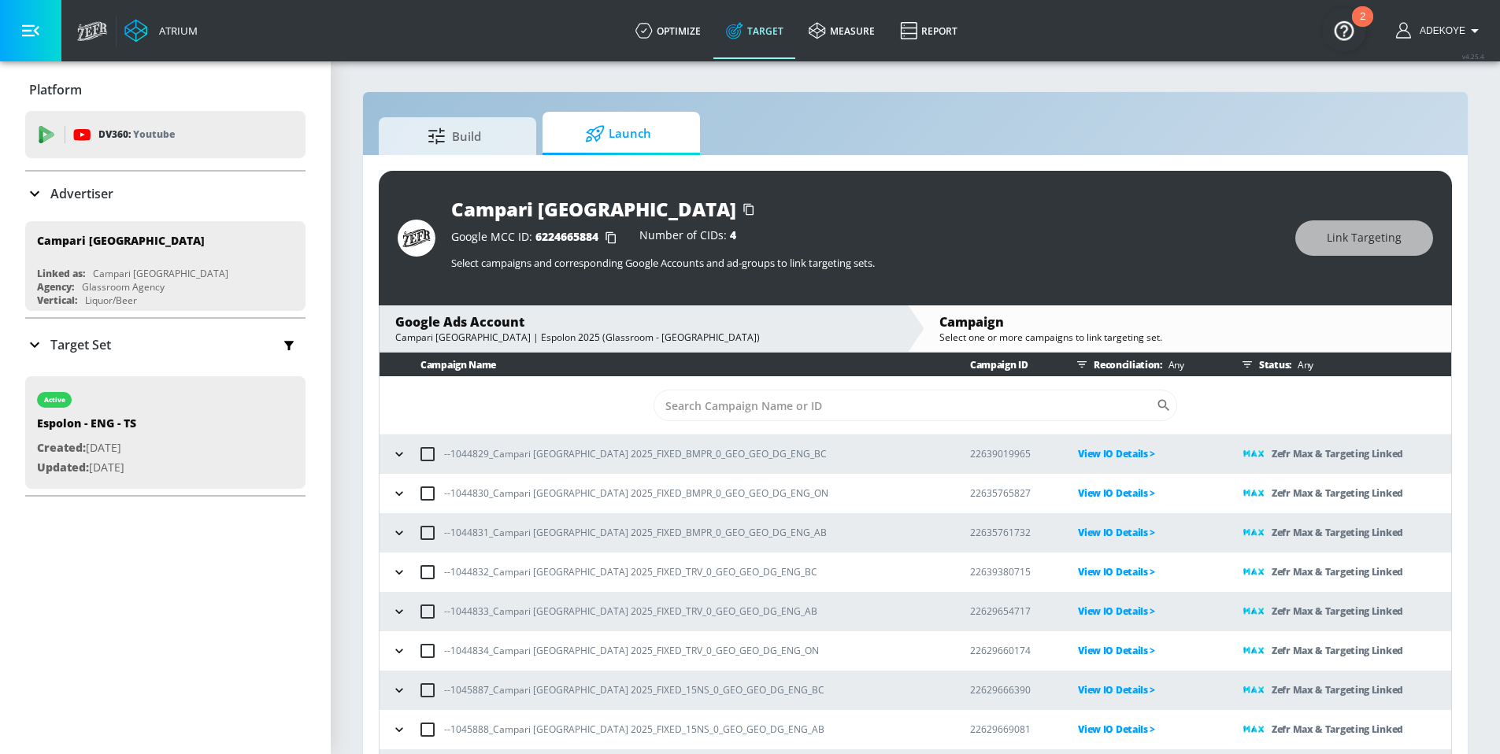
click at [396, 688] on icon "button" at bounding box center [399, 691] width 16 height 16
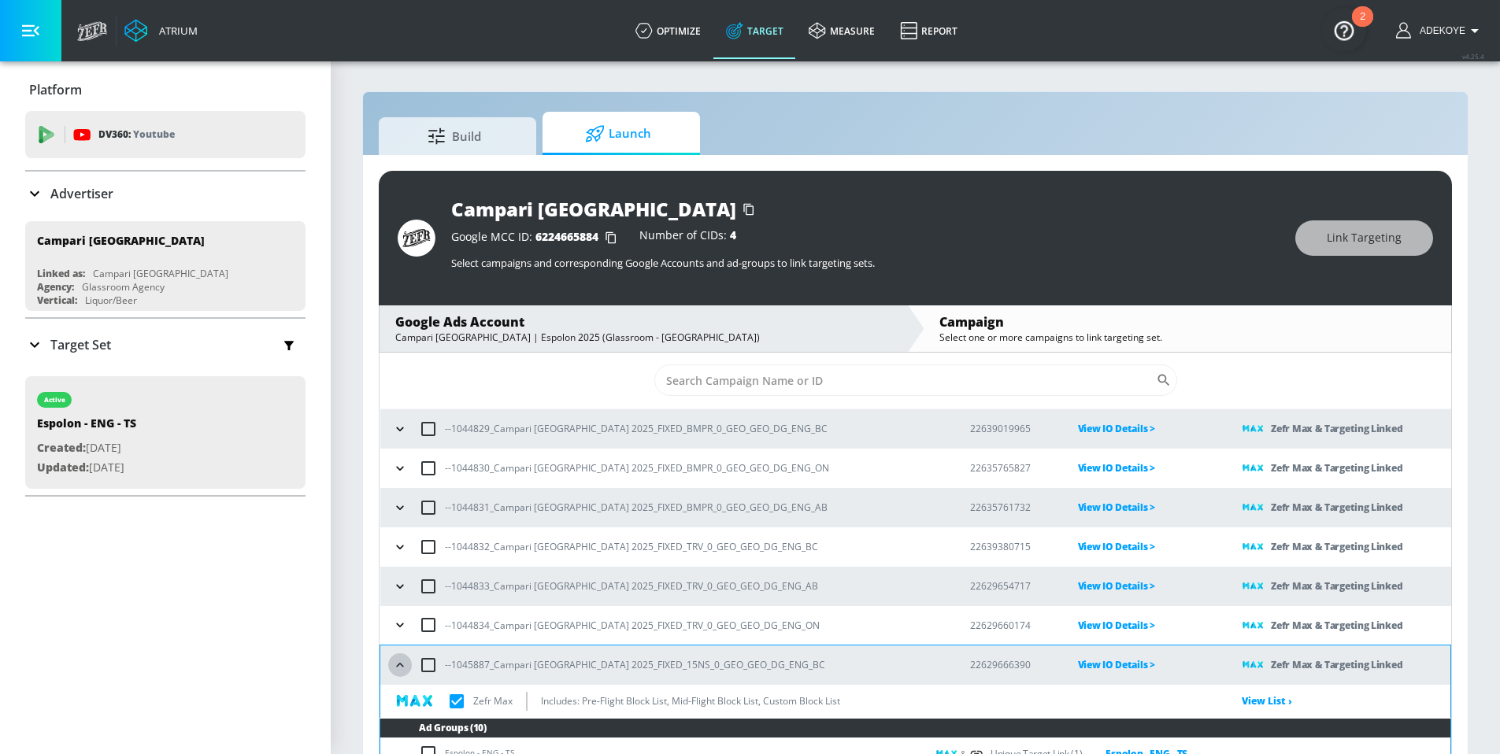
click at [405, 664] on icon "button" at bounding box center [400, 665] width 16 height 16
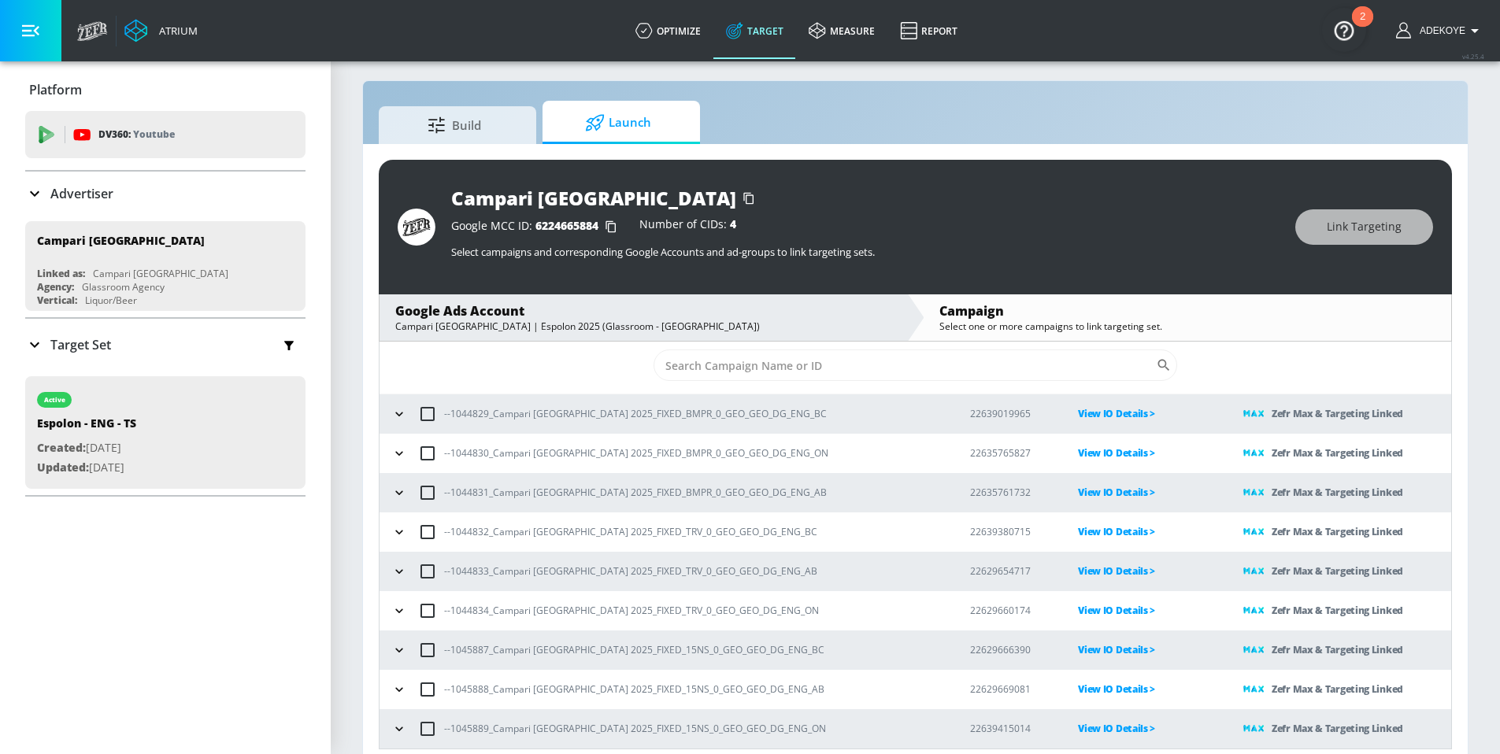
scroll to position [23, 0]
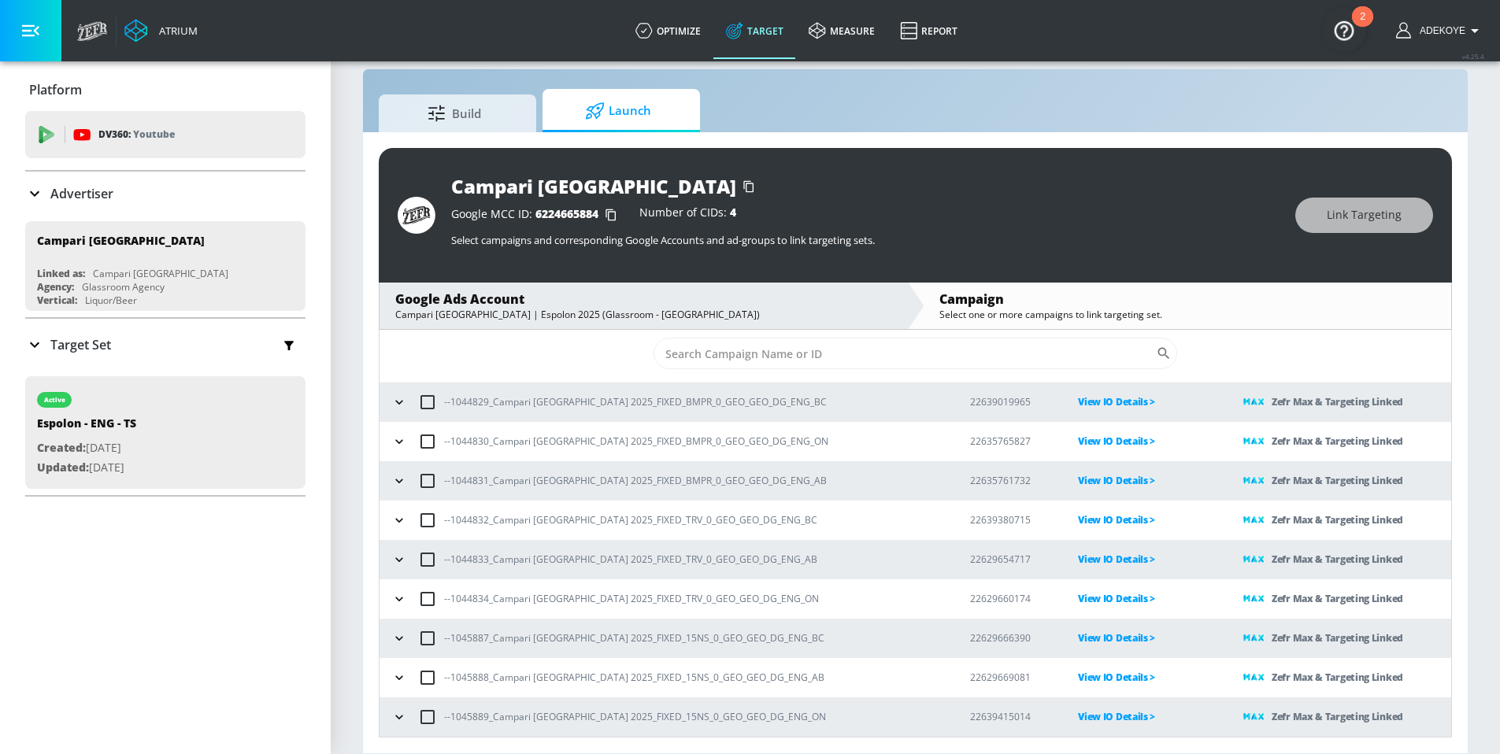
click at [405, 715] on icon "button" at bounding box center [399, 717] width 16 height 16
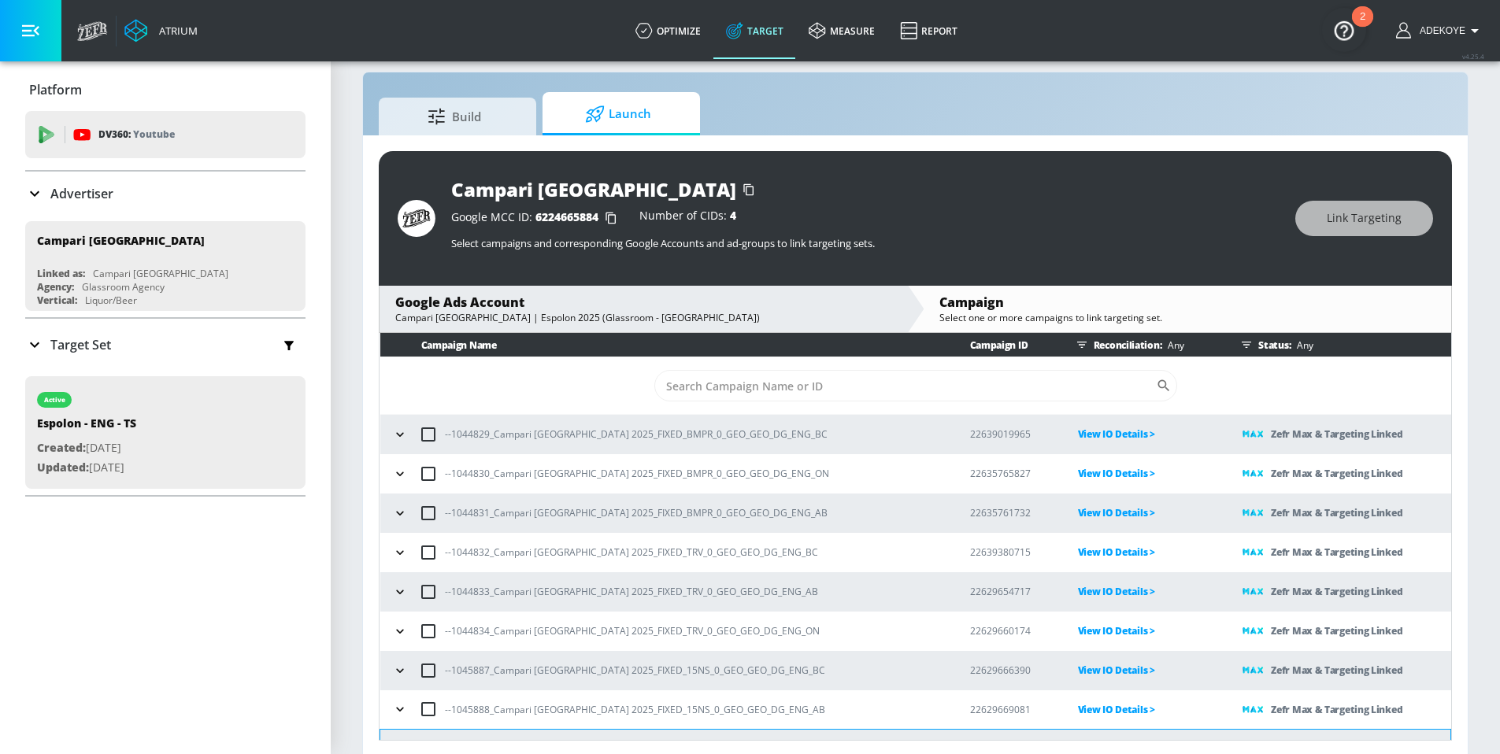
scroll to position [329, 0]
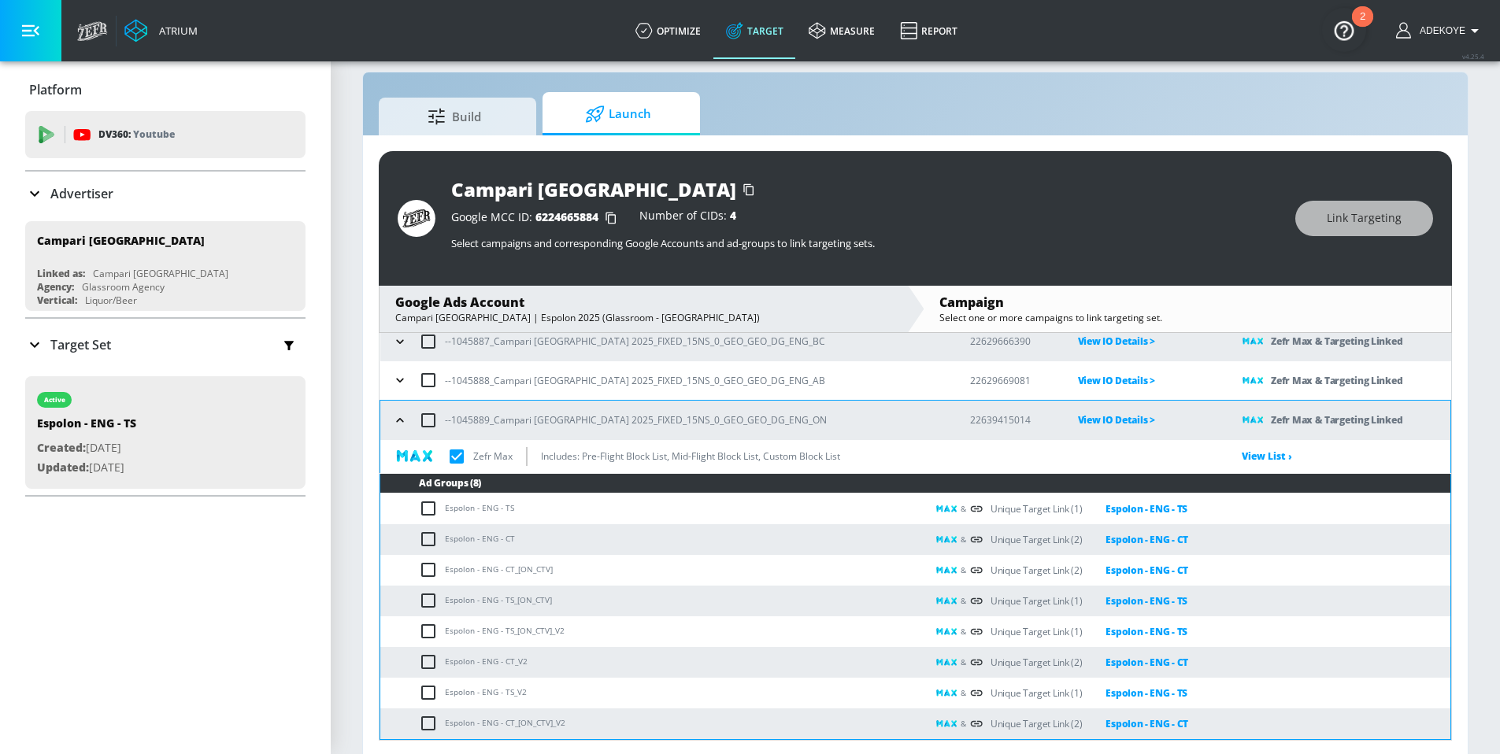
click at [403, 420] on icon "button" at bounding box center [400, 421] width 16 height 16
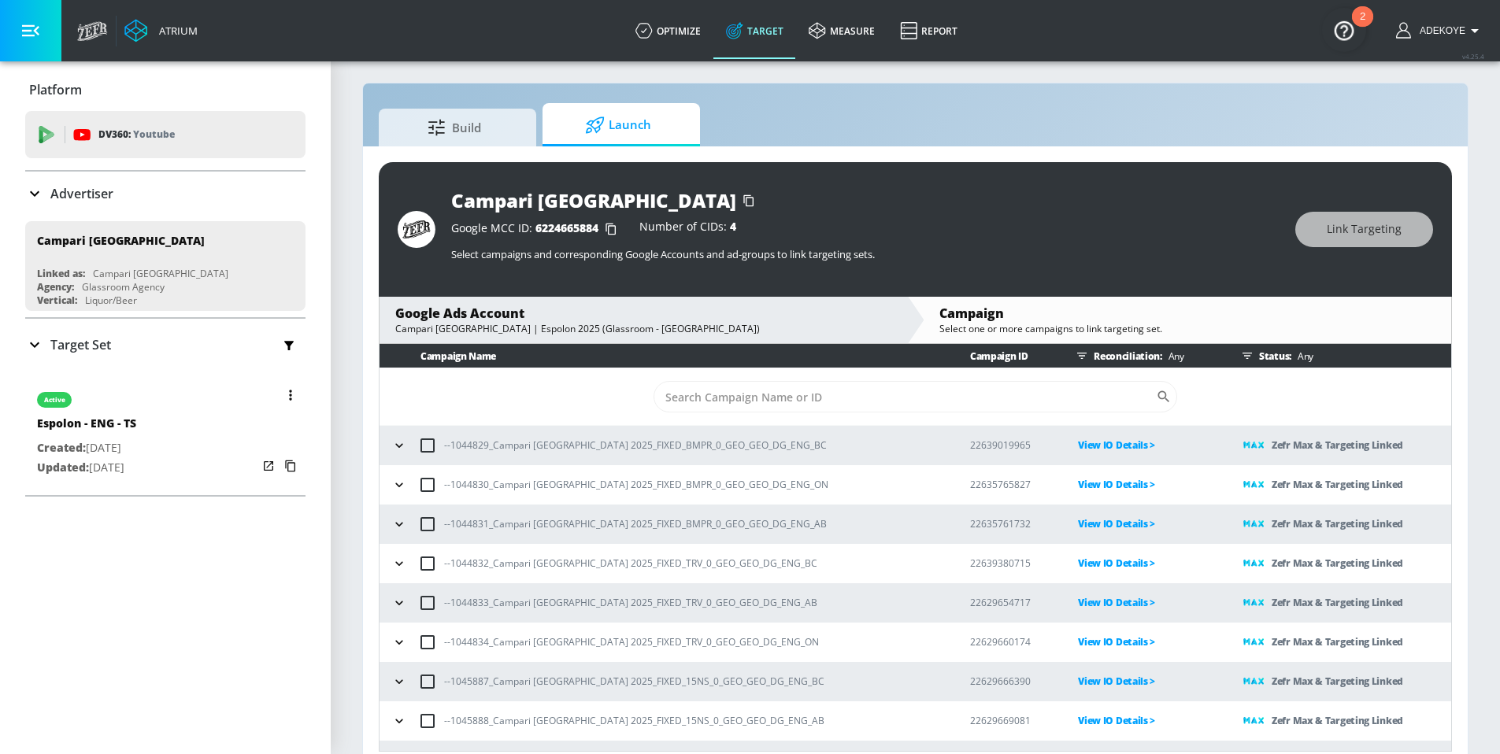
scroll to position [0, 0]
